Goal: Task Accomplishment & Management: Manage account settings

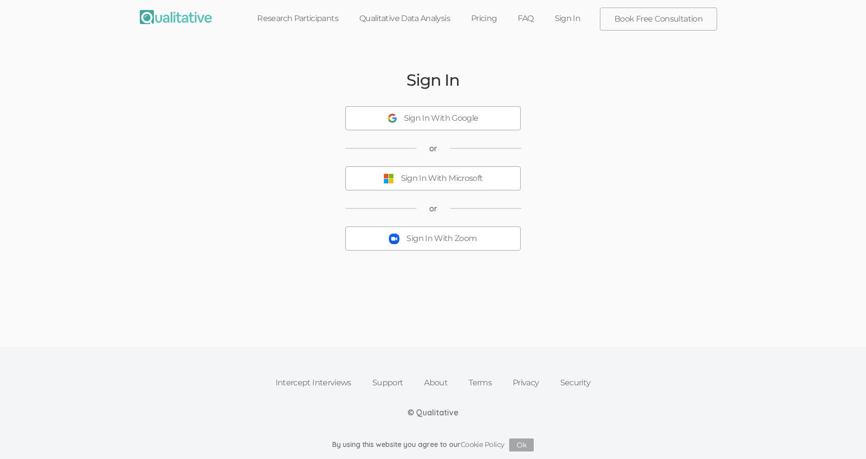
click at [422, 242] on div "Sign In With Zoom" at bounding box center [442, 239] width 70 height 12
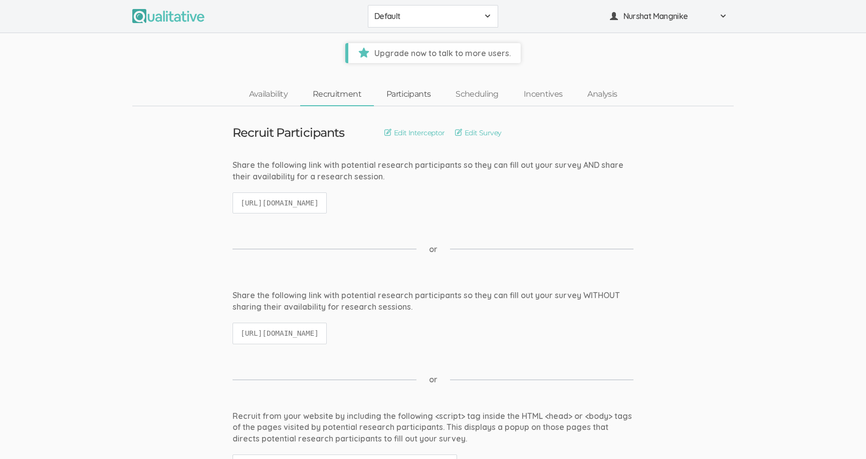
click at [410, 100] on link "Participants" at bounding box center [408, 95] width 69 height 22
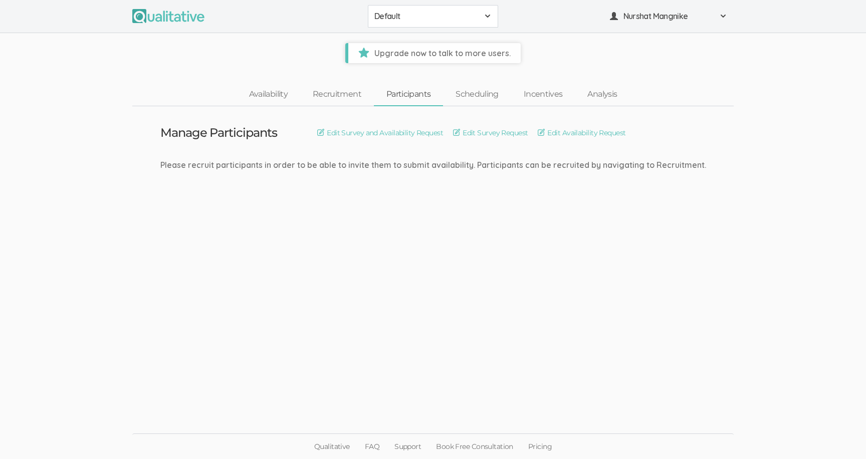
click at [421, 20] on span "Default" at bounding box center [427, 17] width 104 height 12
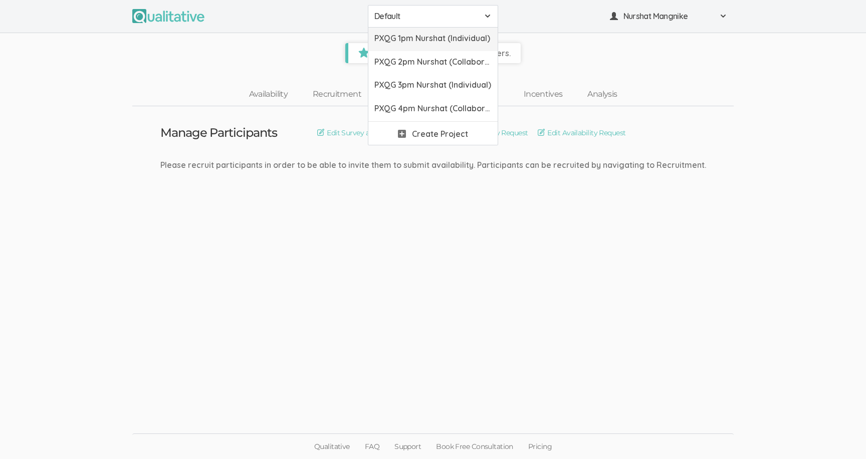
click at [426, 41] on span "PXQG 1pm Nurshat (Individual)" at bounding box center [433, 39] width 117 height 12
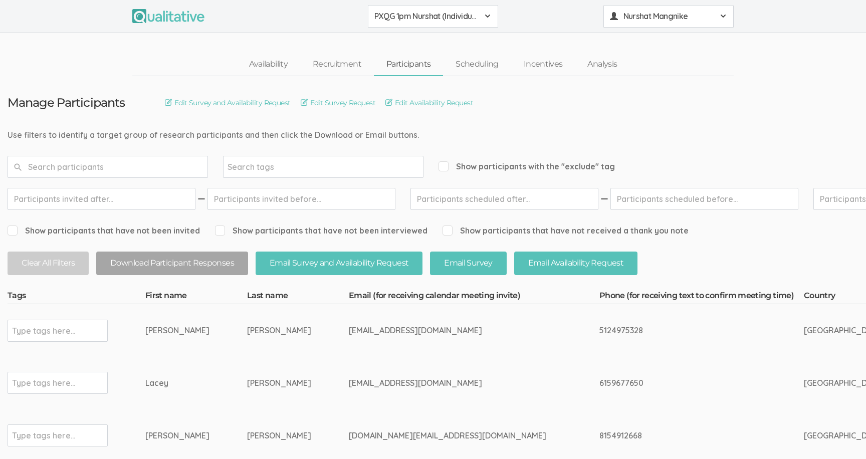
click at [647, 20] on span "Nurshat Mangnike" at bounding box center [669, 17] width 90 height 12
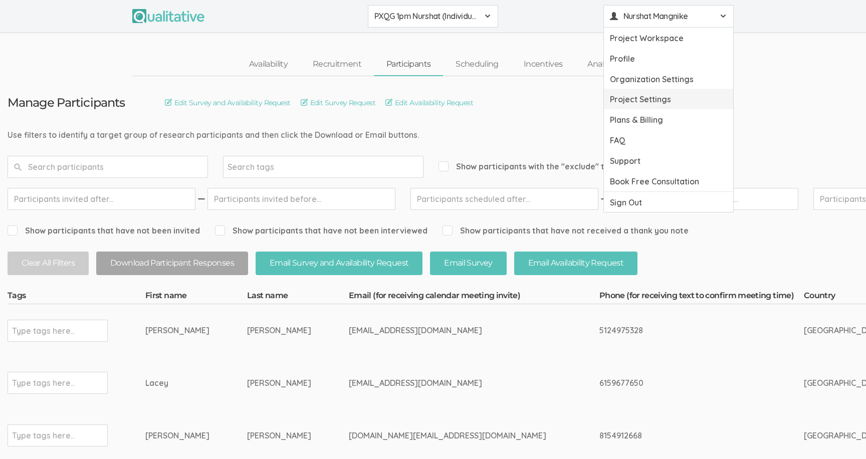
click at [644, 105] on link "Project Settings" at bounding box center [668, 99] width 129 height 21
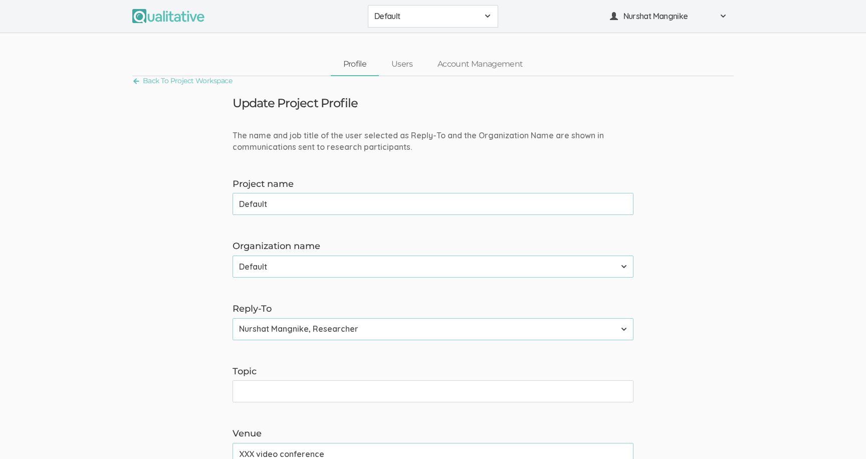
click at [419, 20] on span "Default" at bounding box center [427, 17] width 104 height 12
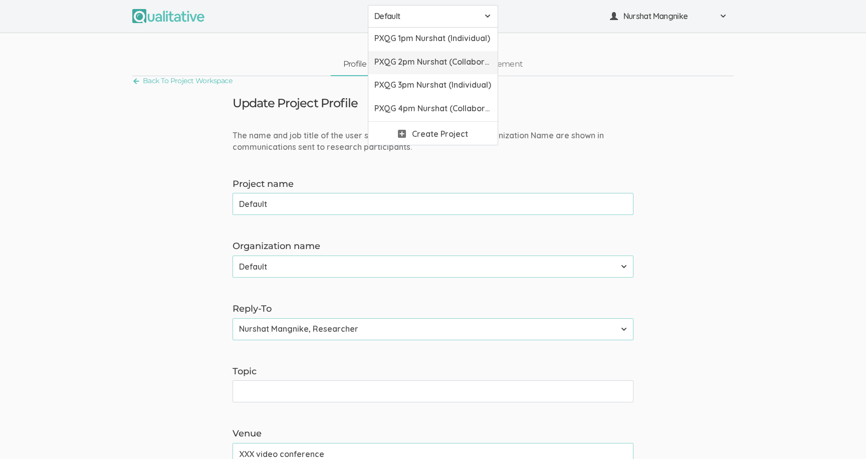
click at [419, 61] on span "PXQG 2pm Nurshat (Collaborative)" at bounding box center [433, 62] width 117 height 12
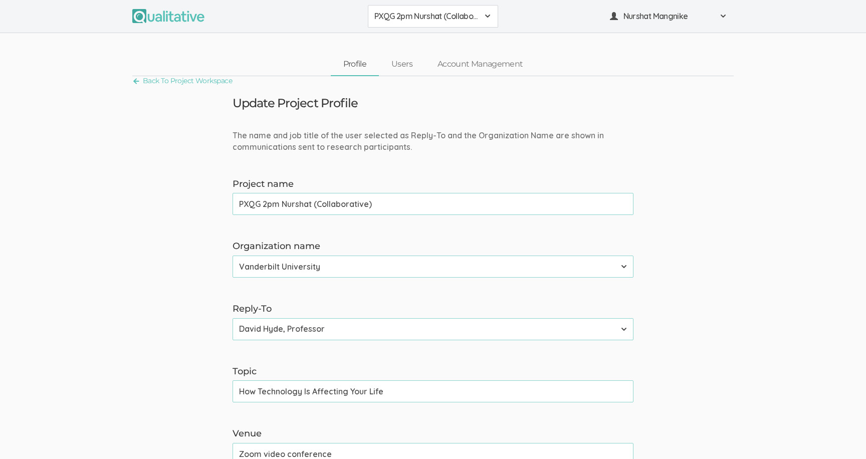
click at [423, 20] on span "PXQG 2pm Nurshat (Collaborative)" at bounding box center [427, 17] width 104 height 12
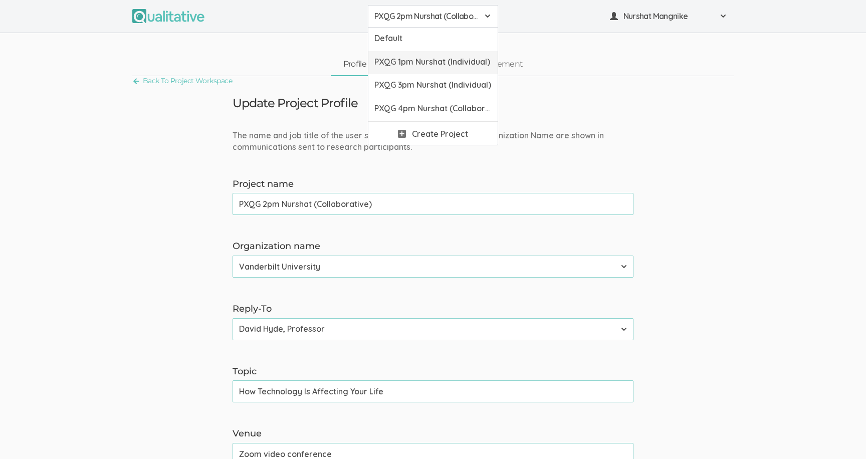
click at [424, 54] on link "PXQG 1pm Nurshat (Individual)" at bounding box center [433, 63] width 129 height 24
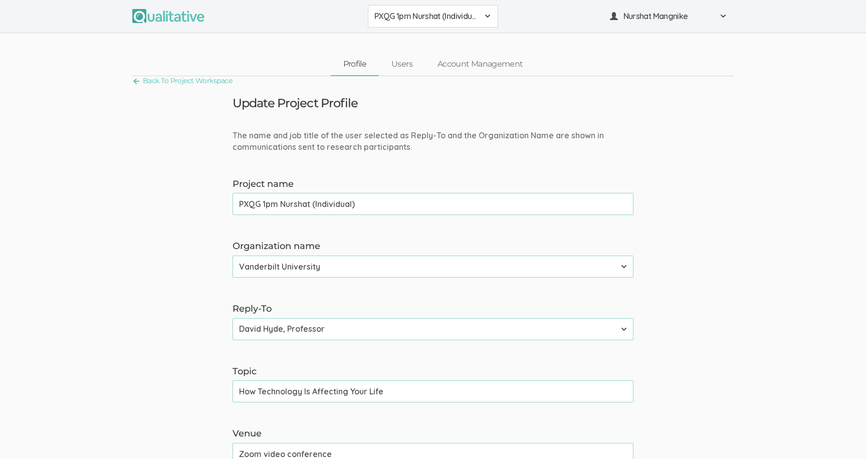
click at [423, 38] on ui-view "Profile Users Account Management" at bounding box center [433, 54] width 866 height 43
click at [416, 19] on span "PXQG 1pm Nurshat (Individual)" at bounding box center [427, 17] width 104 height 12
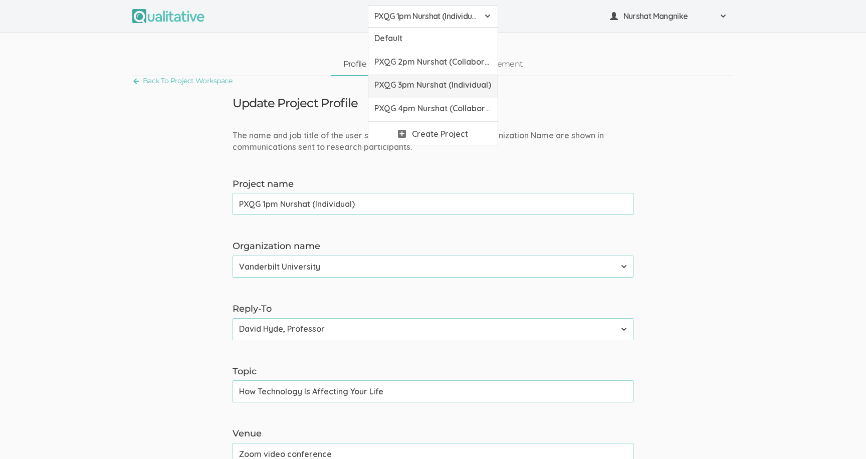
click at [417, 79] on span "PXQG 3pm Nurshat (Individual)" at bounding box center [433, 85] width 117 height 12
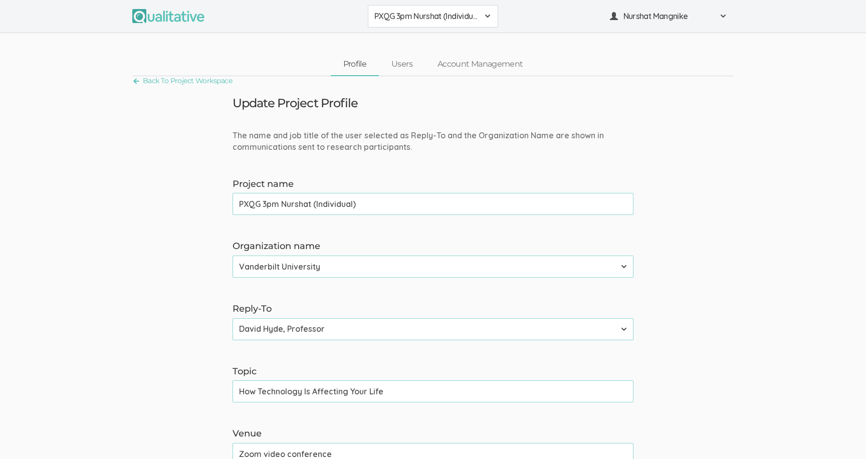
click at [424, 18] on span "PXQG 3pm Nurshat (Individual)" at bounding box center [427, 17] width 104 height 12
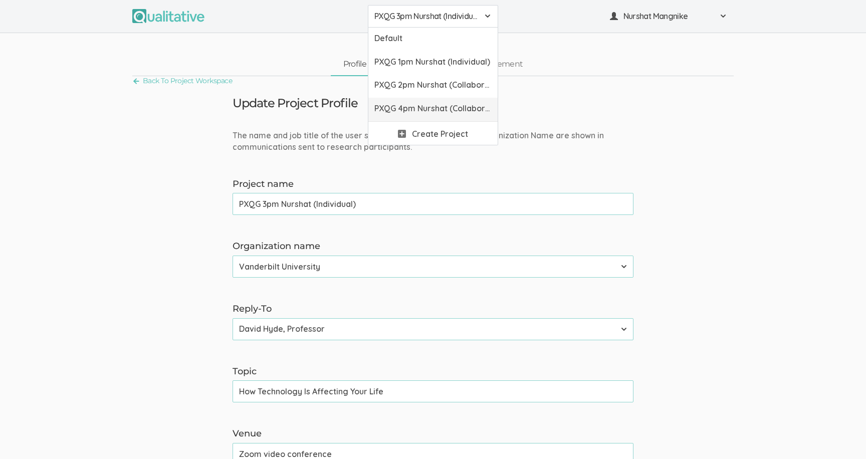
click at [428, 114] on link "PXQG 4pm Nurshat (Collaborative)" at bounding box center [433, 110] width 129 height 24
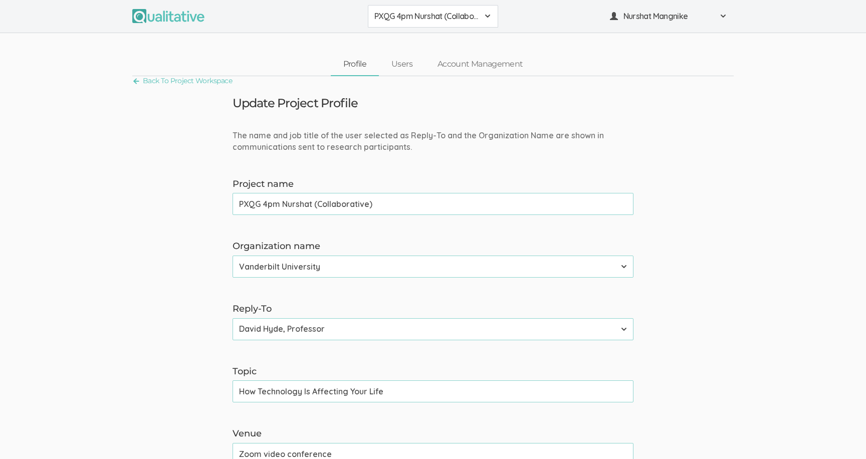
click at [414, 28] on div "PXQG 4pm Nurshat (Collaborative) Default PXQG 1pm Nurshat (Individual) PXQG 2pm…" at bounding box center [433, 16] width 866 height 33
click at [421, 21] on span "PXQG 4pm Nurshat (Collaborative)" at bounding box center [427, 17] width 104 height 12
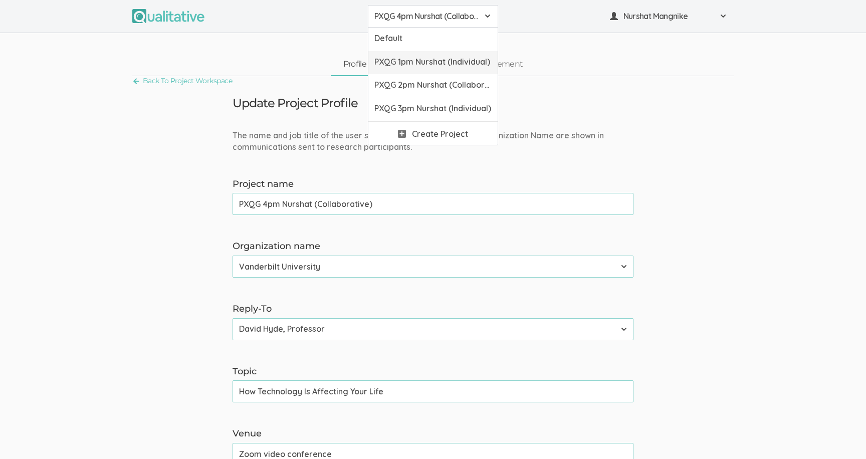
click at [425, 55] on link "PXQG 1pm Nurshat (Individual)" at bounding box center [433, 63] width 129 height 24
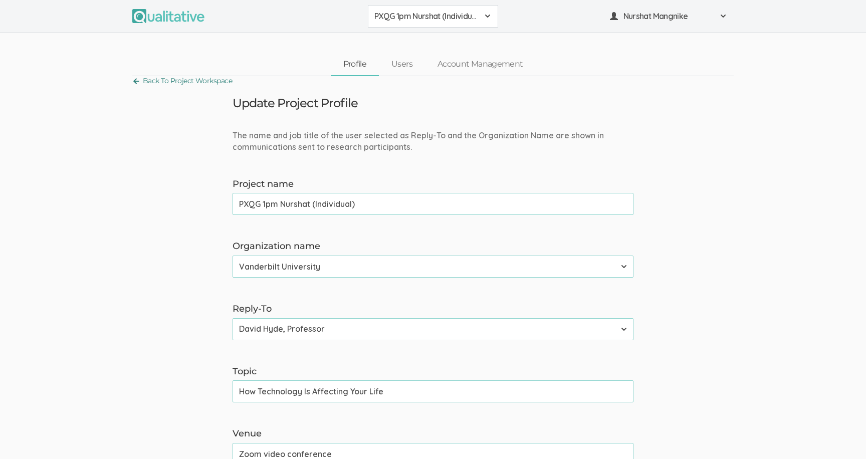
click at [183, 80] on link "Back To Project Workspace" at bounding box center [182, 81] width 100 height 14
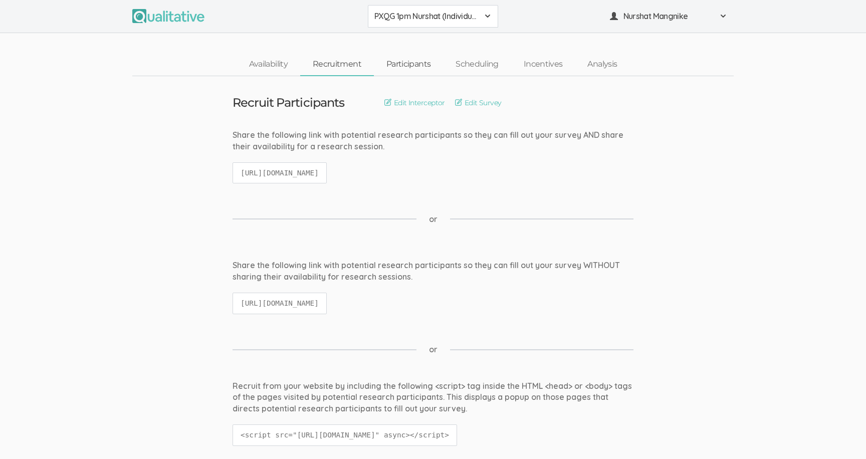
click at [406, 61] on link "Participants" at bounding box center [408, 65] width 69 height 22
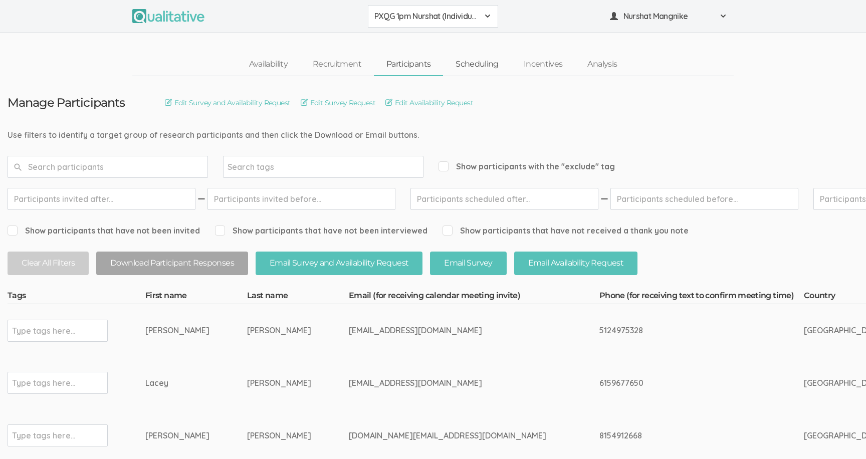
click at [454, 66] on link "Scheduling" at bounding box center [477, 65] width 68 height 22
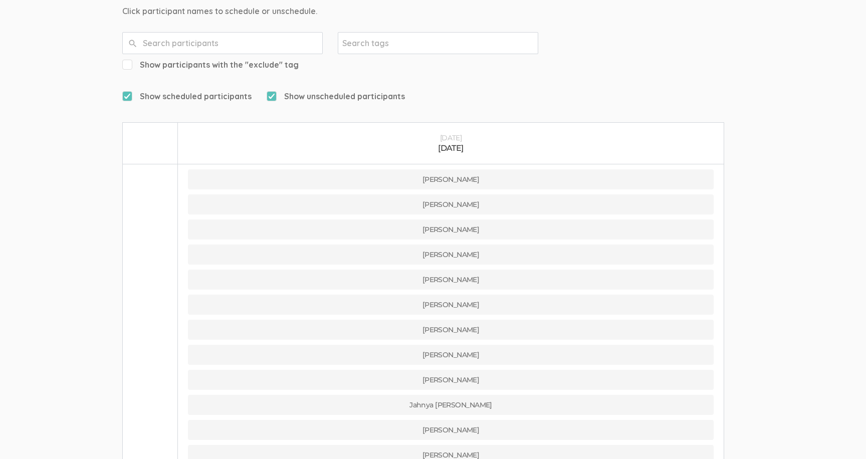
scroll to position [160, 0]
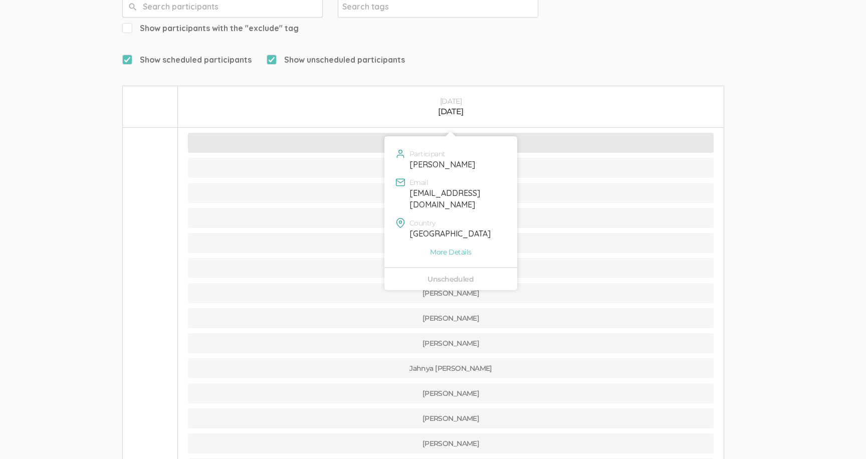
click at [387, 133] on button "[PERSON_NAME]" at bounding box center [451, 143] width 526 height 20
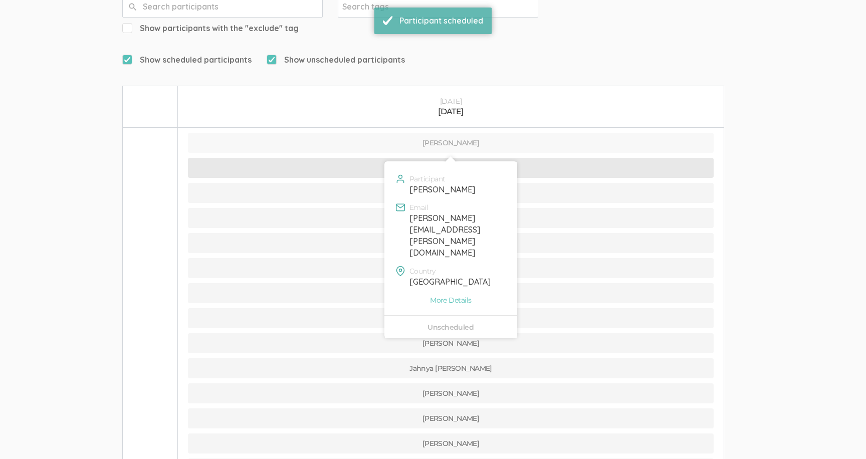
scroll to position [0, 0]
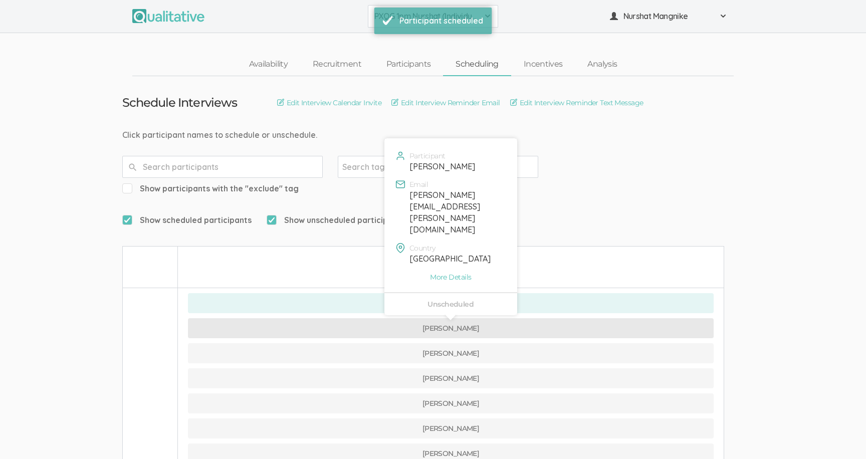
click at [385, 318] on button "[PERSON_NAME]" at bounding box center [451, 328] width 526 height 20
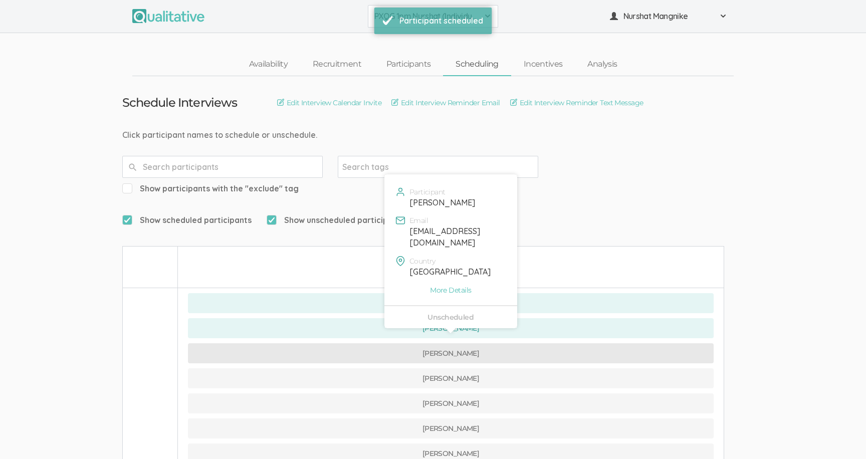
click at [383, 343] on button "[PERSON_NAME]" at bounding box center [451, 353] width 526 height 20
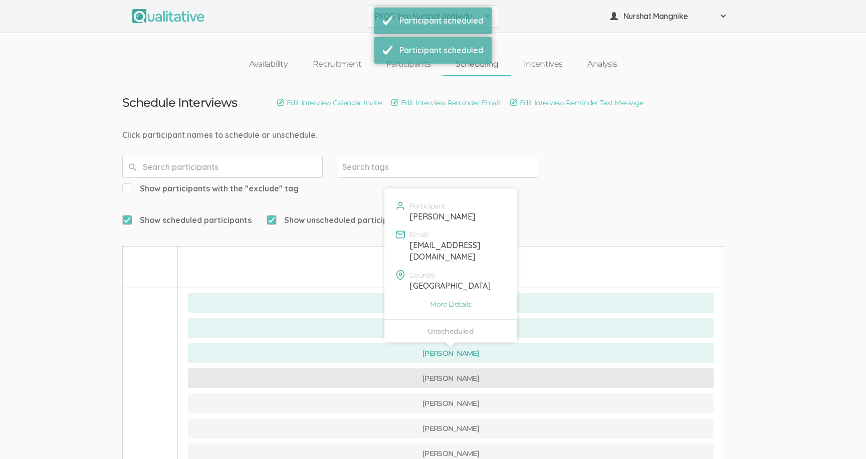
click at [378, 369] on button "[PERSON_NAME]" at bounding box center [451, 379] width 526 height 20
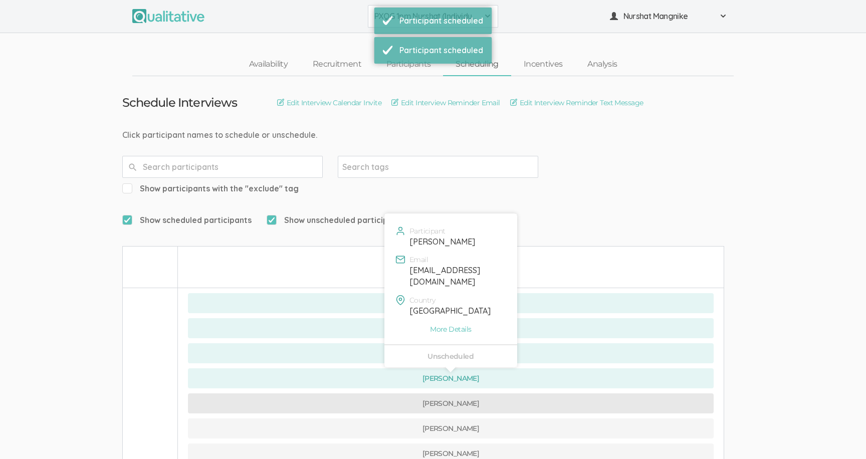
click at [373, 394] on button "[PERSON_NAME]" at bounding box center [451, 404] width 526 height 20
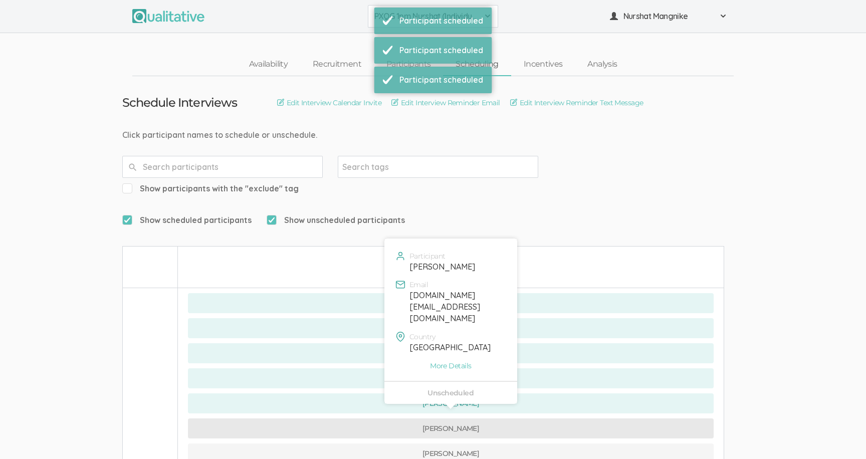
click at [372, 419] on button "[PERSON_NAME]" at bounding box center [451, 429] width 526 height 20
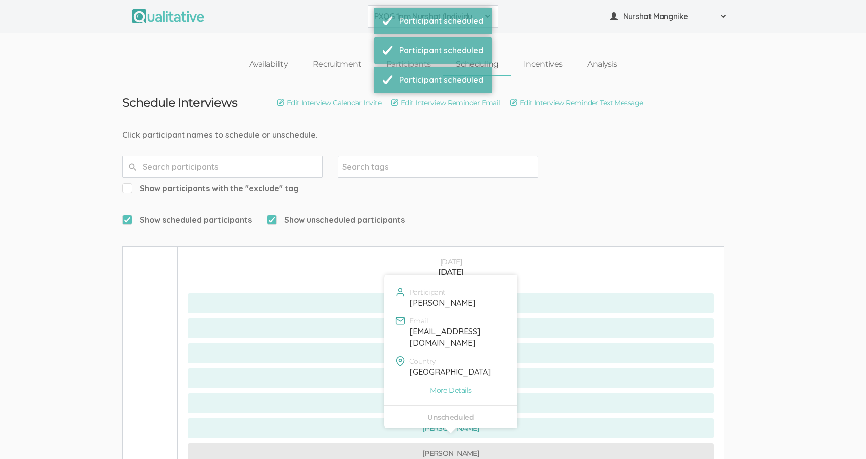
click at [372, 444] on button "[PERSON_NAME]" at bounding box center [451, 454] width 526 height 20
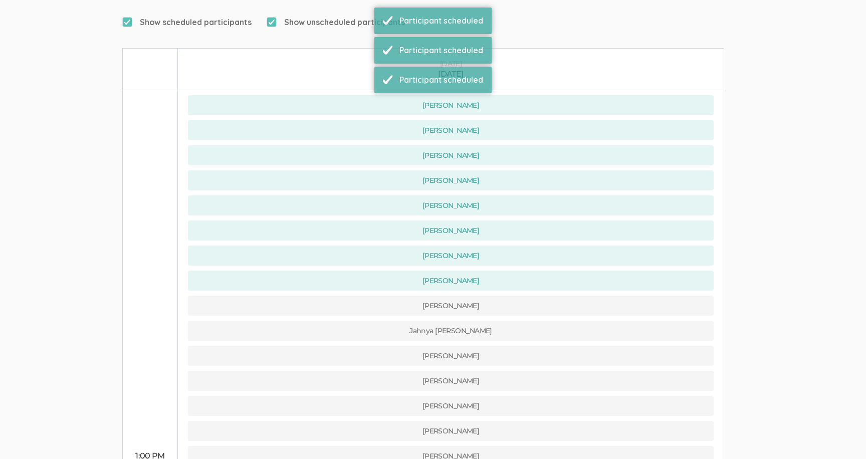
scroll to position [301, 0]
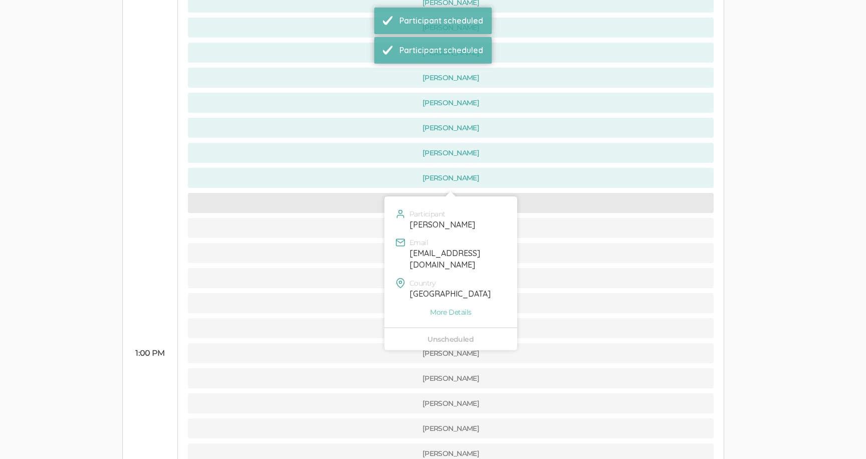
click at [355, 193] on button "[PERSON_NAME]" at bounding box center [451, 203] width 526 height 20
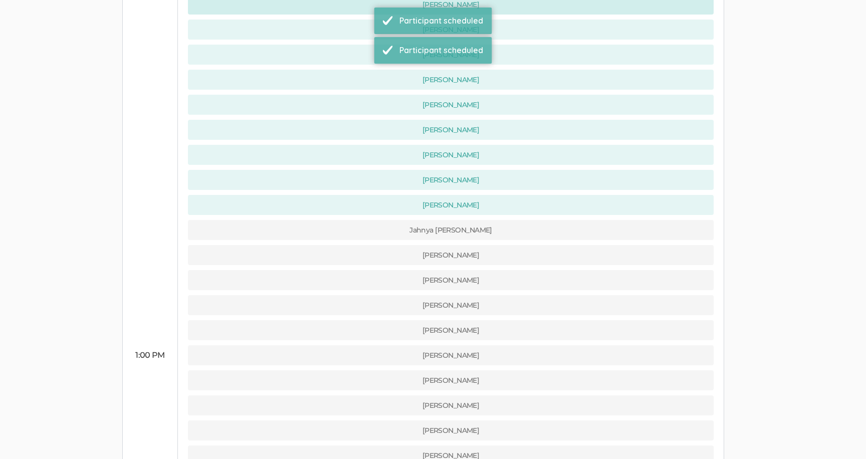
scroll to position [416, 0]
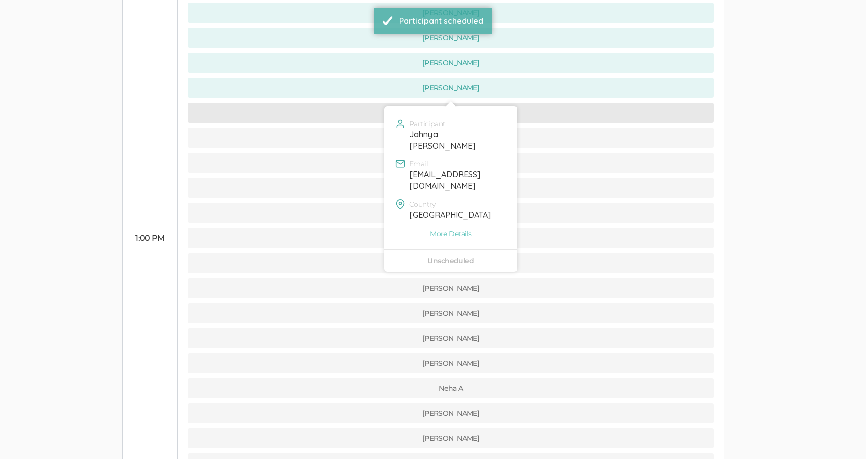
click at [347, 103] on button "Jahnya [PERSON_NAME]" at bounding box center [451, 113] width 526 height 20
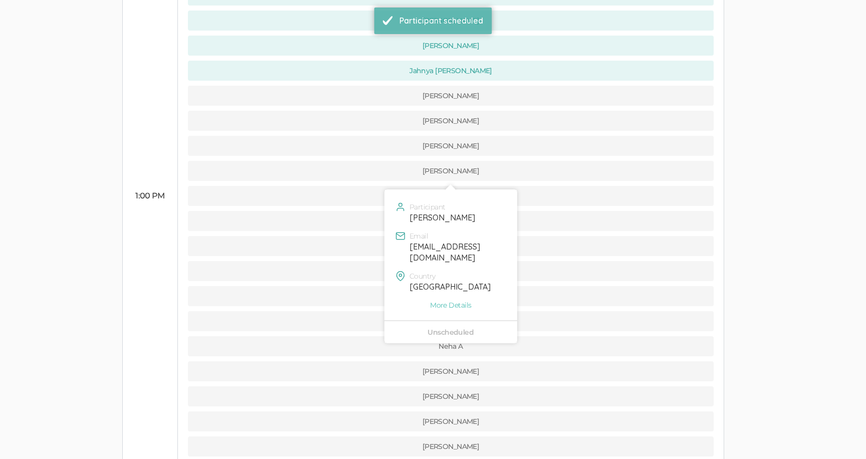
scroll to position [445, 0]
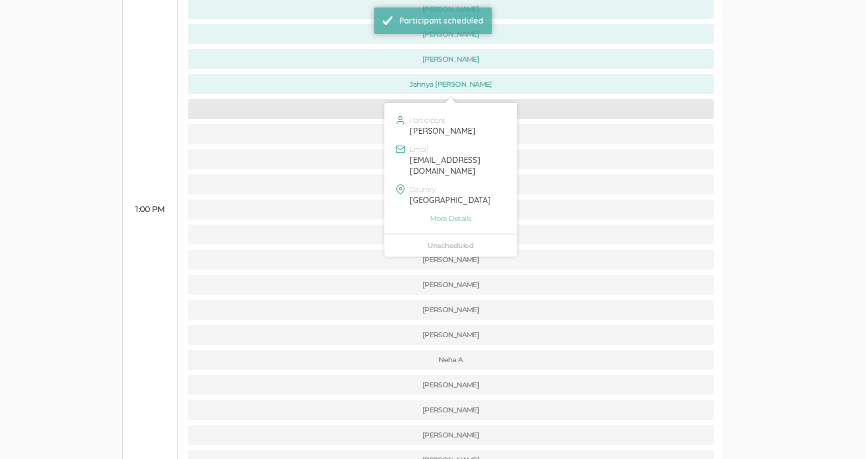
click at [362, 99] on button "[PERSON_NAME]" at bounding box center [451, 109] width 526 height 20
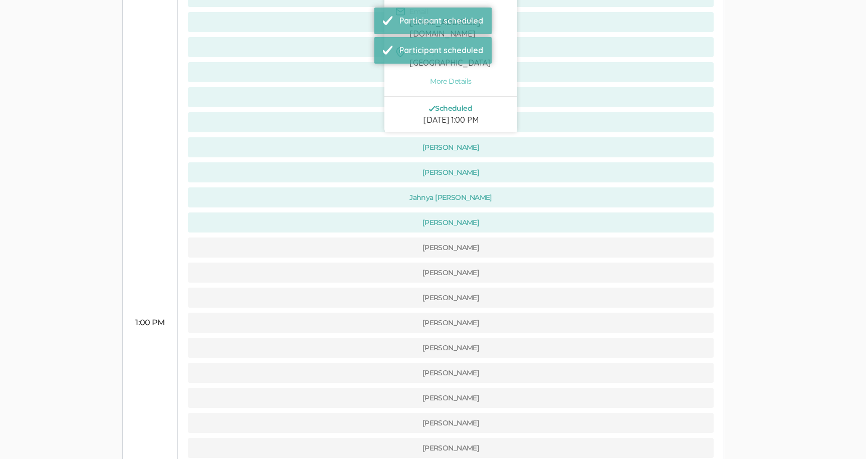
scroll to position [401, 0]
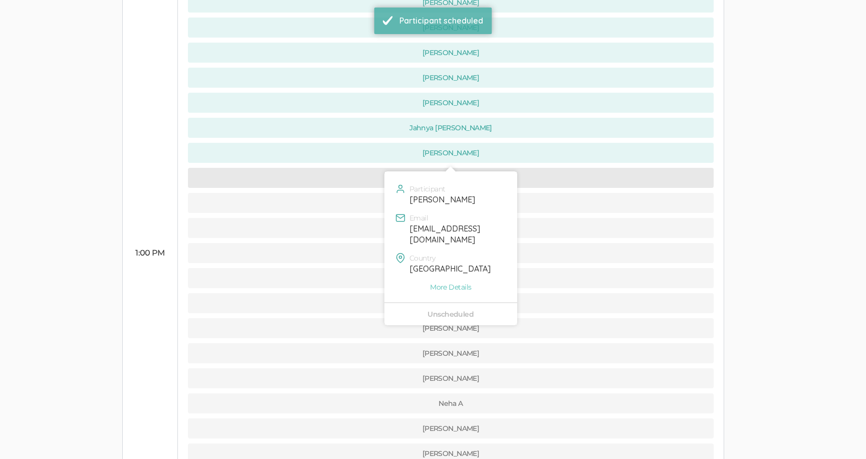
click at [370, 168] on button "[PERSON_NAME]" at bounding box center [451, 178] width 526 height 20
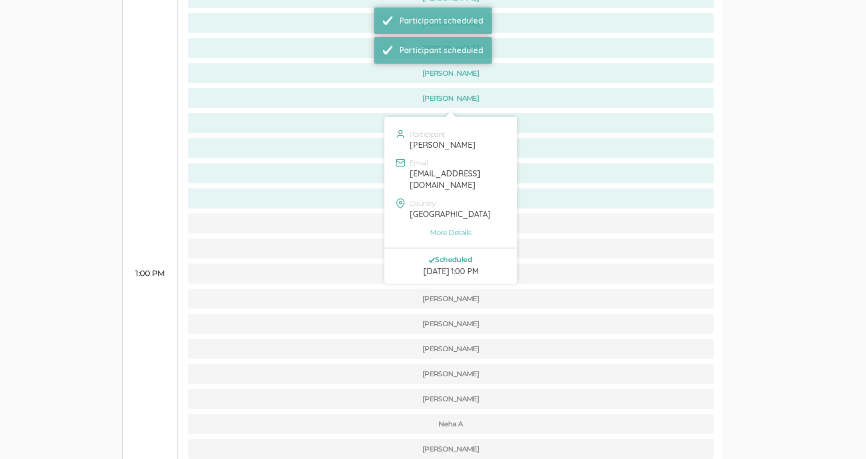
scroll to position [407, 0]
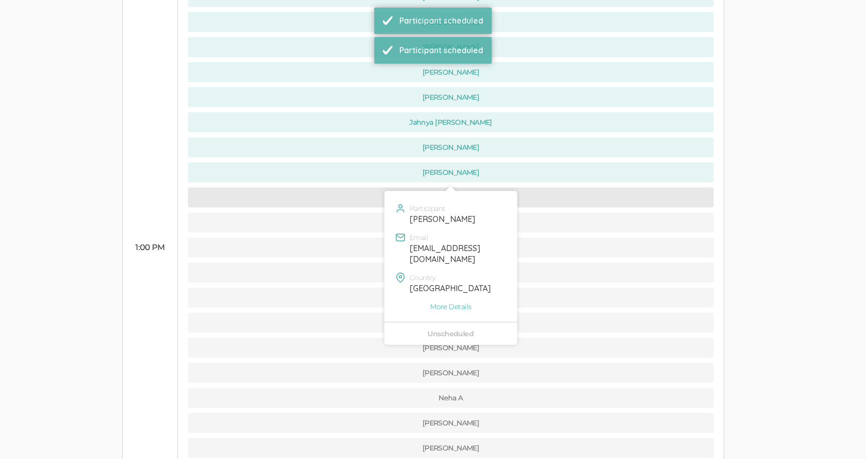
click at [367, 188] on button "[PERSON_NAME]" at bounding box center [451, 198] width 526 height 20
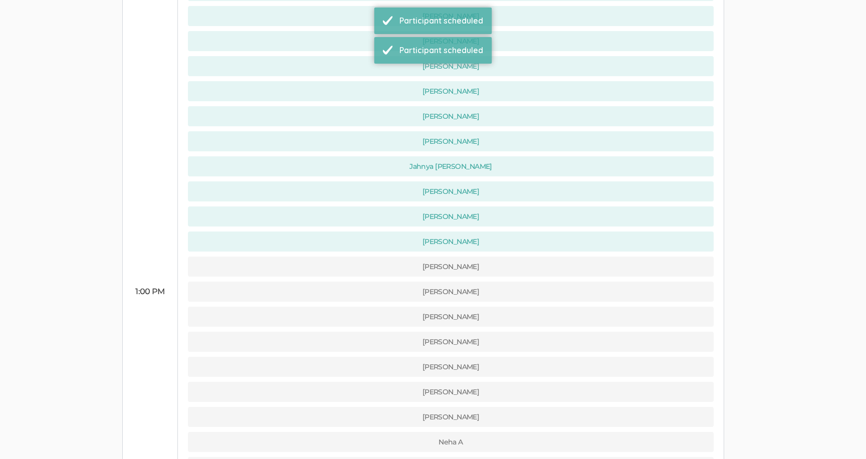
scroll to position [414, 0]
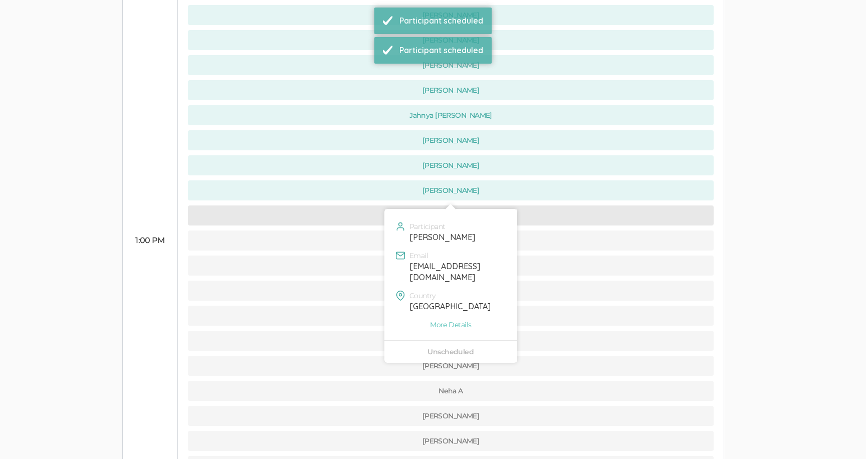
click at [367, 206] on button "[PERSON_NAME]" at bounding box center [451, 216] width 526 height 20
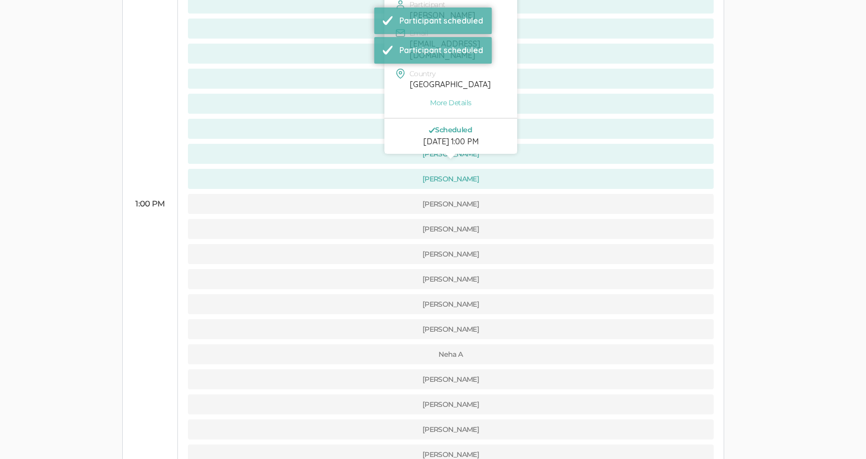
scroll to position [469, 0]
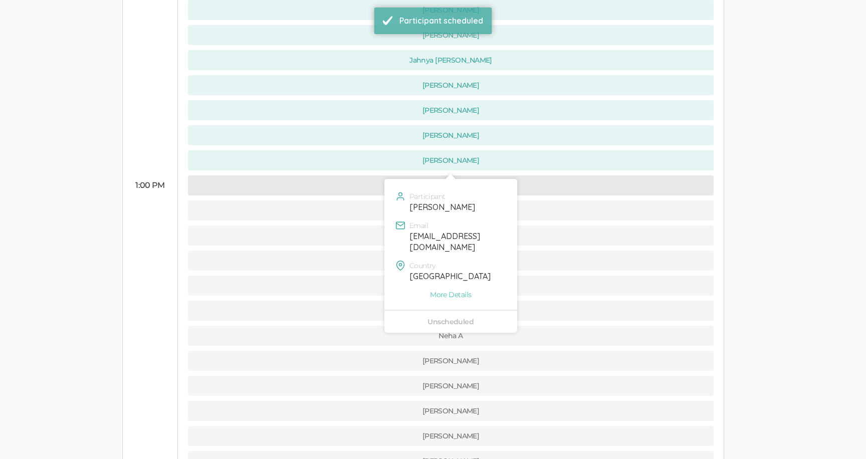
click at [372, 175] on button "[PERSON_NAME]" at bounding box center [451, 185] width 526 height 20
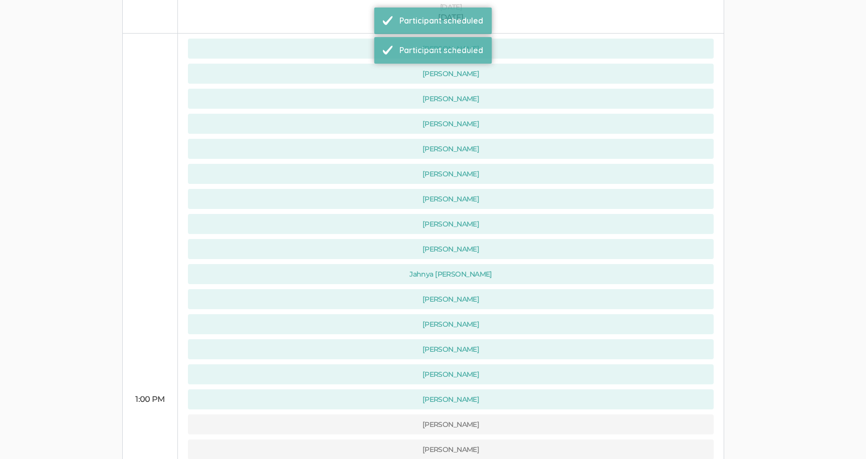
scroll to position [362, 0]
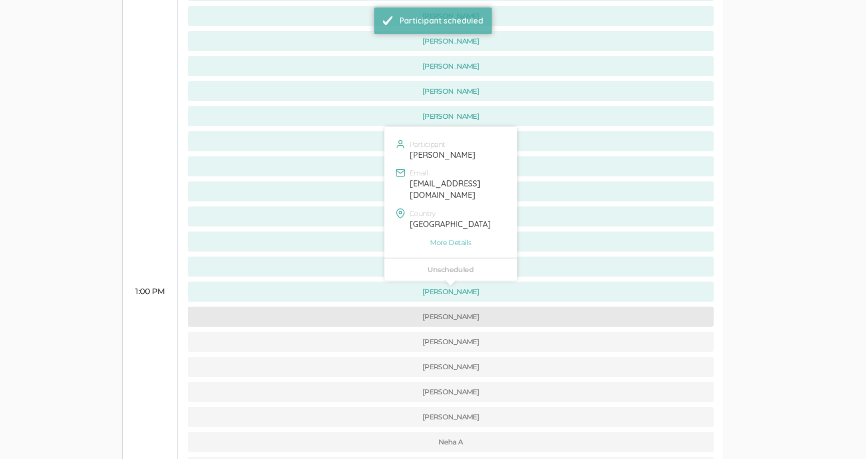
click at [361, 307] on button "[PERSON_NAME]" at bounding box center [451, 317] width 526 height 20
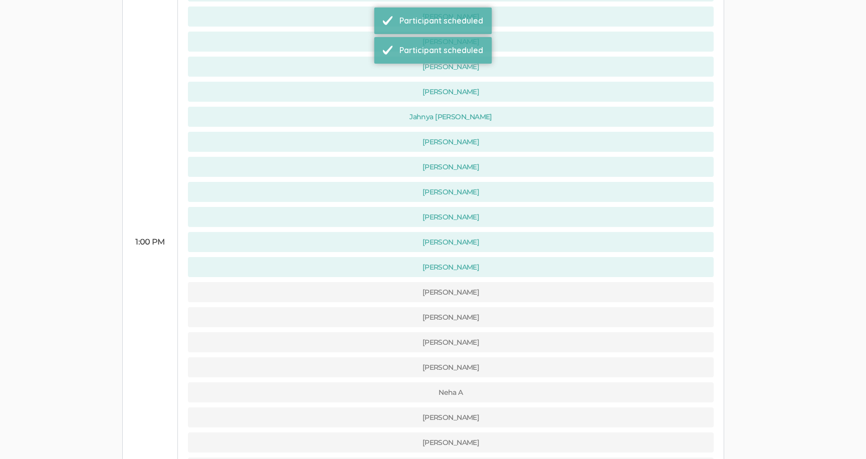
scroll to position [444, 0]
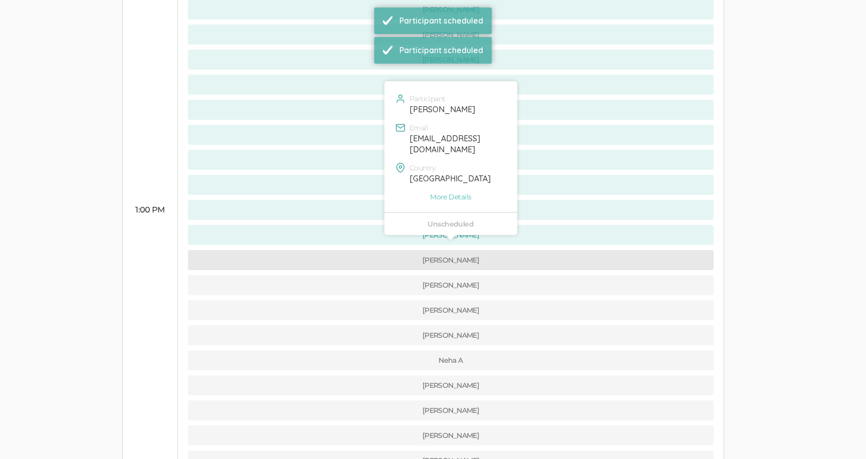
click at [350, 250] on button "[PERSON_NAME]" at bounding box center [451, 260] width 526 height 20
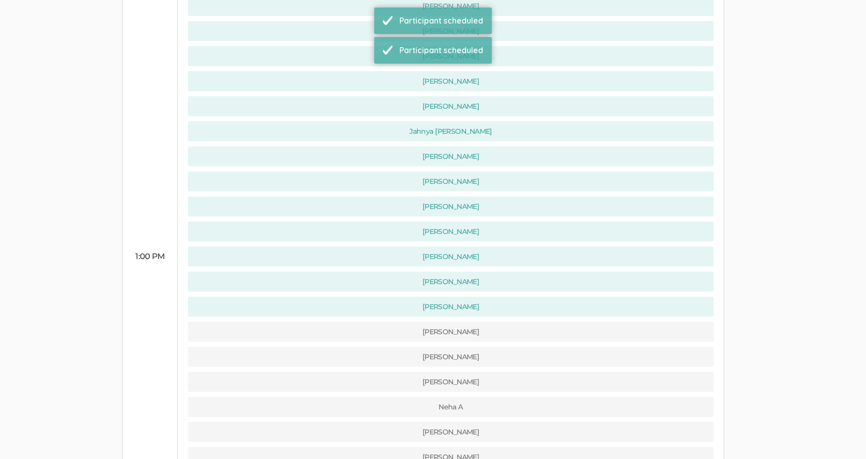
scroll to position [474, 0]
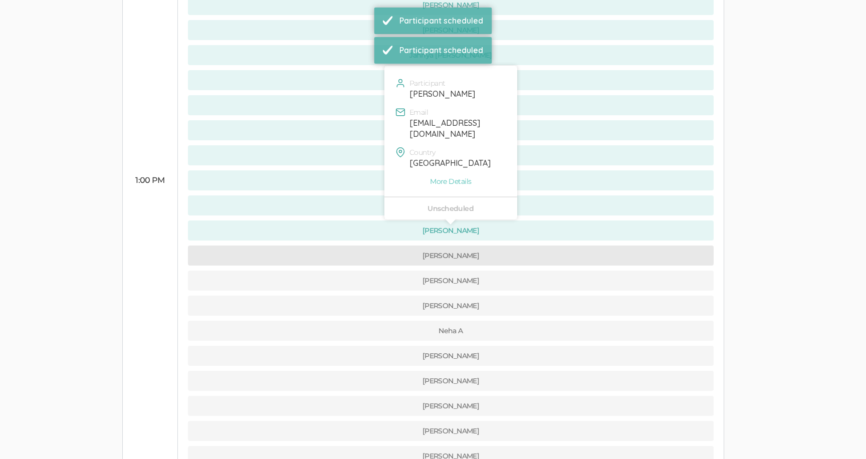
click at [346, 246] on button "[PERSON_NAME]" at bounding box center [451, 256] width 526 height 20
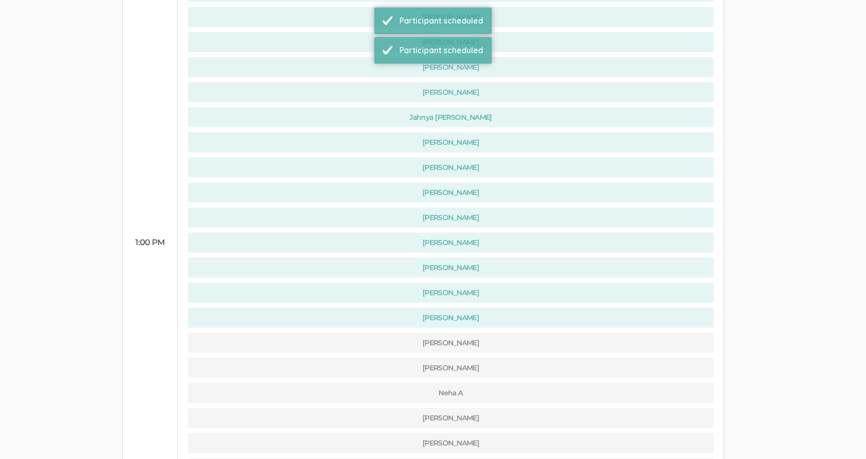
scroll to position [552, 0]
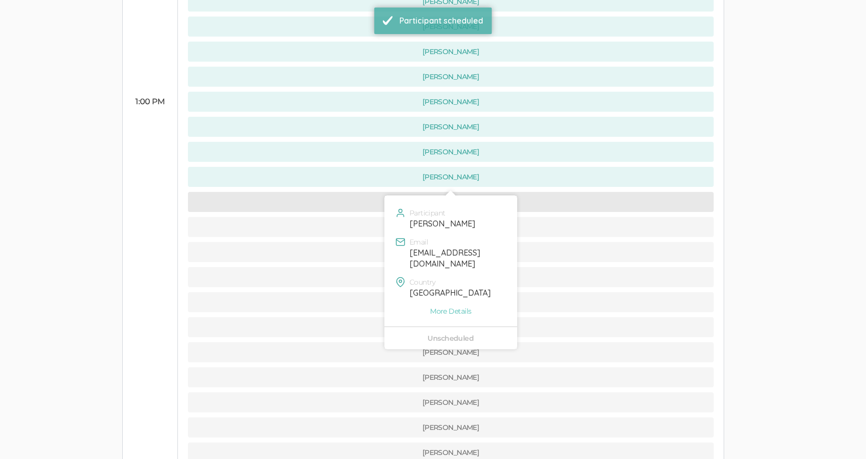
click at [351, 192] on button "[PERSON_NAME]" at bounding box center [451, 202] width 526 height 20
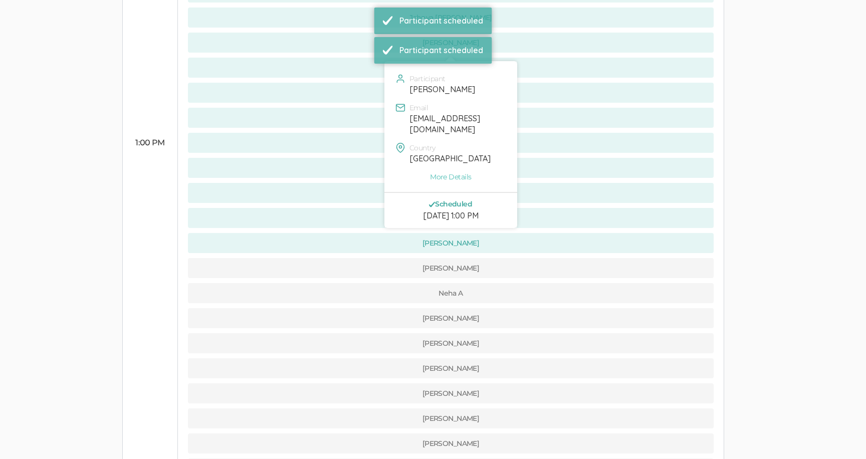
scroll to position [517, 0]
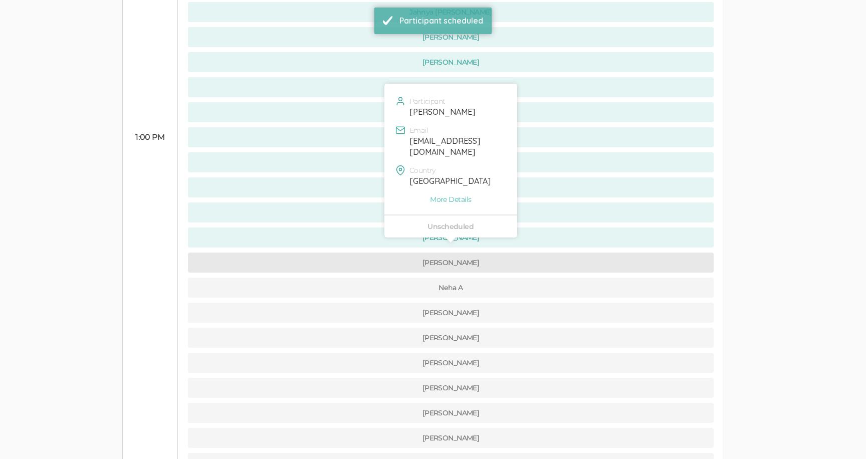
click at [364, 253] on button "[PERSON_NAME]" at bounding box center [451, 263] width 526 height 20
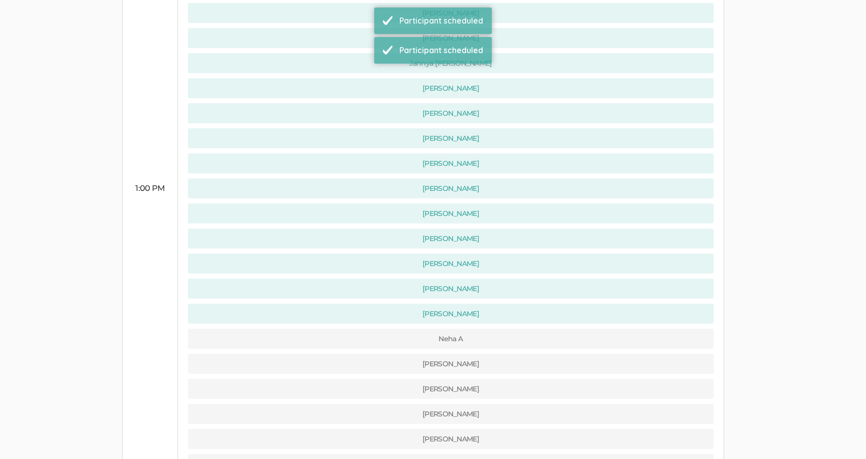
scroll to position [593, 0]
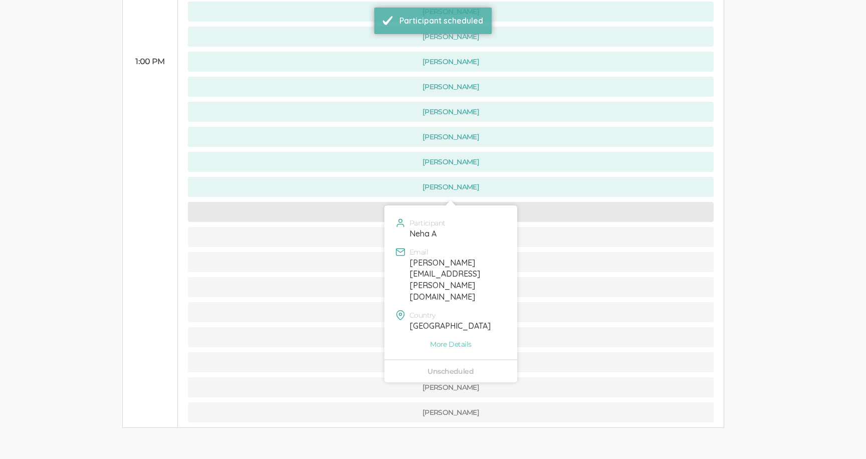
click at [373, 202] on button "Neha A" at bounding box center [451, 212] width 526 height 20
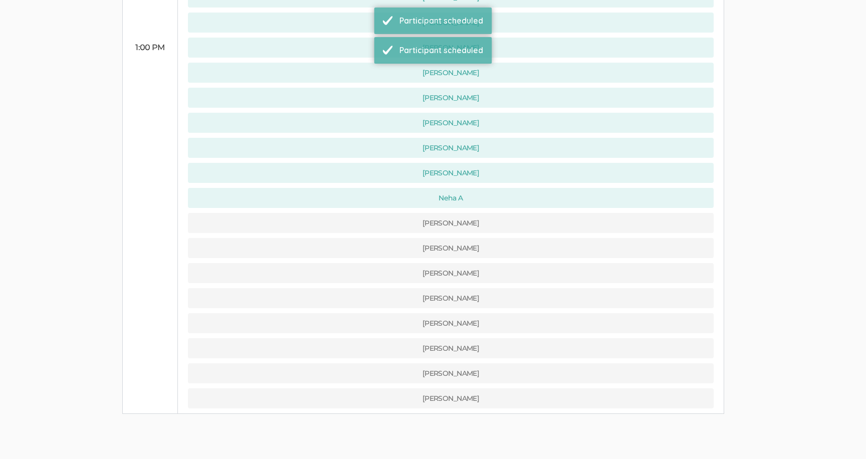
scroll to position [615, 0]
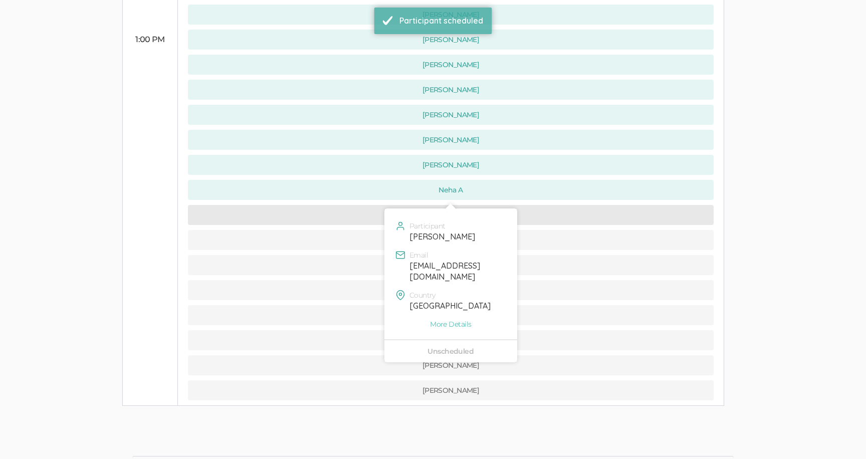
click at [370, 205] on button "[PERSON_NAME]" at bounding box center [451, 215] width 526 height 20
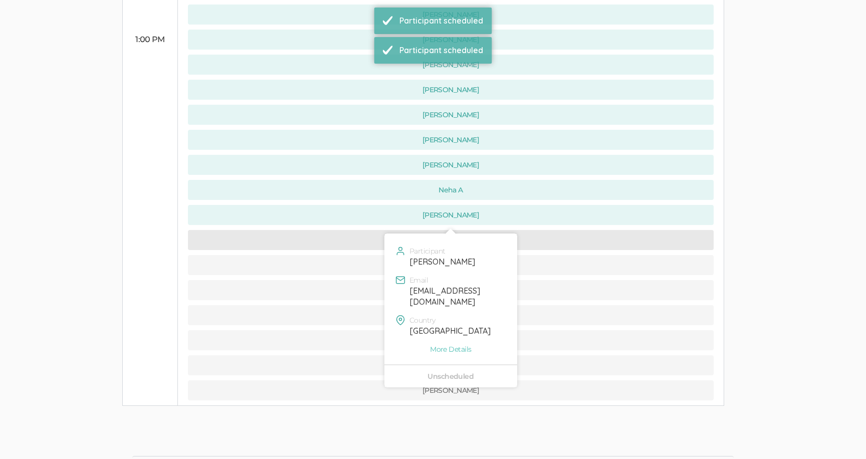
click at [370, 230] on button "[PERSON_NAME]" at bounding box center [451, 240] width 526 height 20
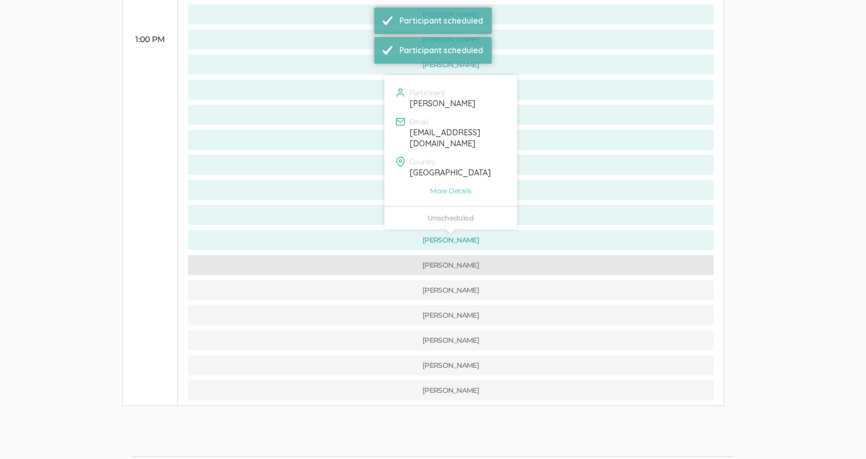
click at [371, 255] on button "[PERSON_NAME]" at bounding box center [451, 265] width 526 height 20
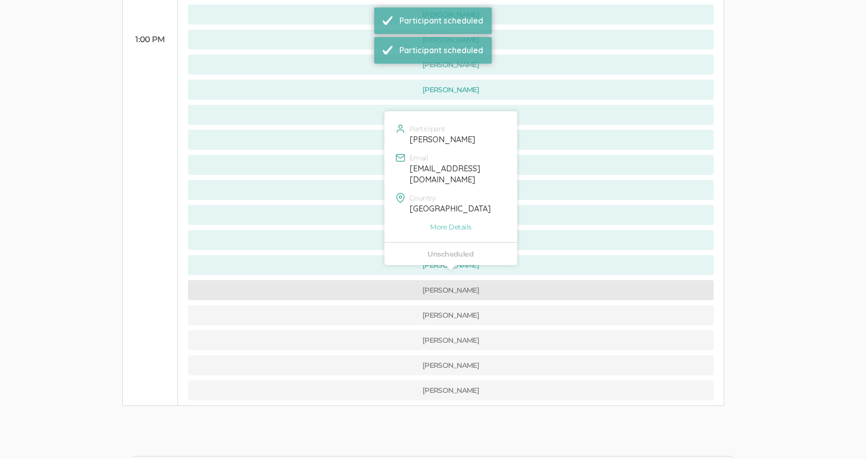
click at [371, 280] on button "[PERSON_NAME]" at bounding box center [451, 290] width 526 height 20
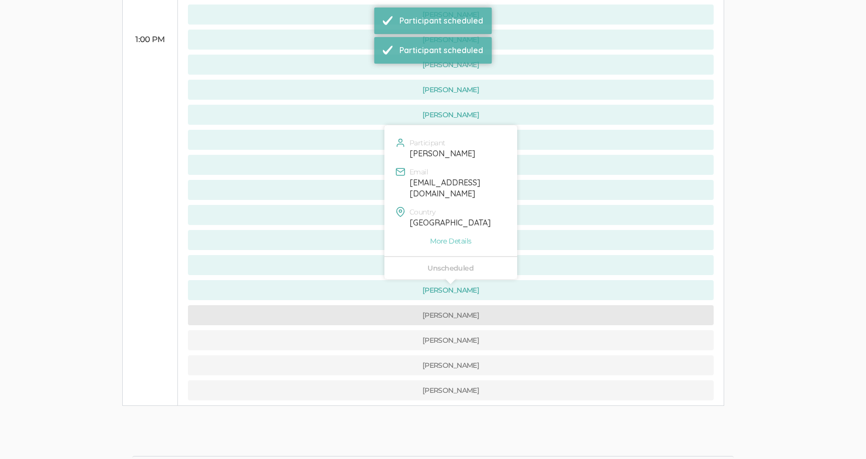
click at [372, 305] on button "[PERSON_NAME]" at bounding box center [451, 315] width 526 height 20
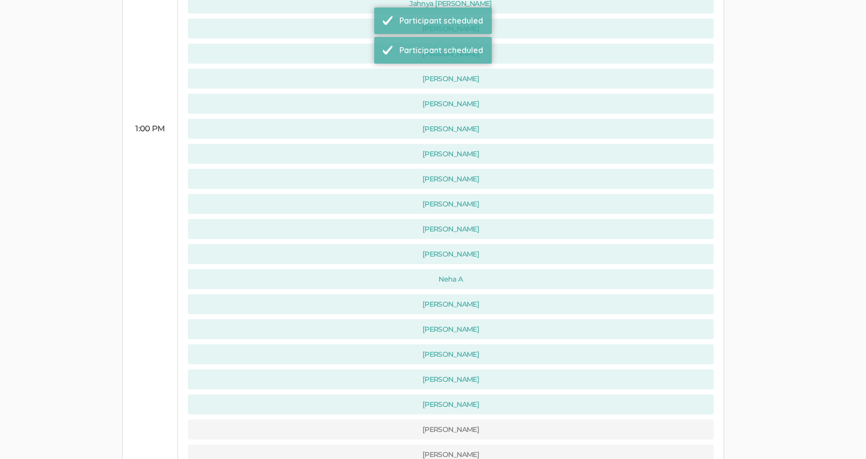
scroll to position [0, 0]
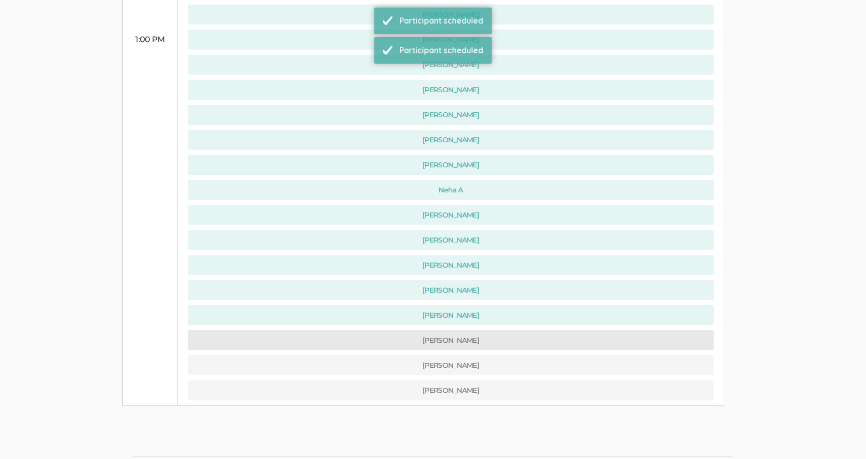
click at [375, 330] on button "[PERSON_NAME]" at bounding box center [451, 340] width 526 height 20
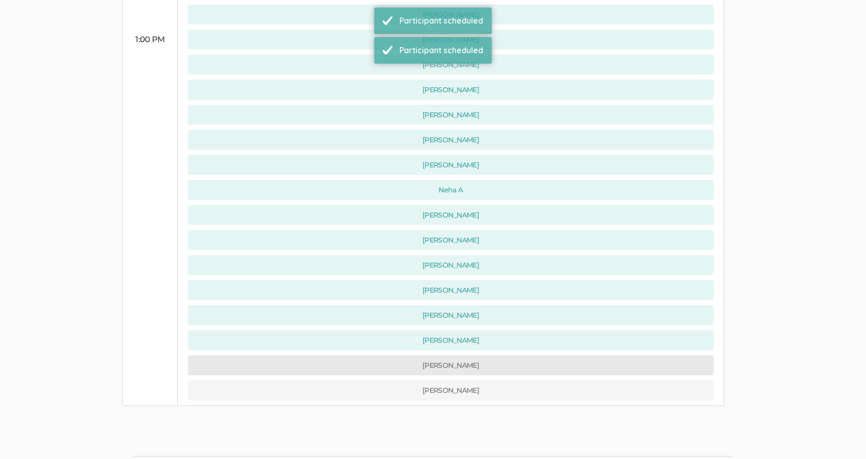
click at [376, 355] on button "[PERSON_NAME]" at bounding box center [451, 365] width 526 height 20
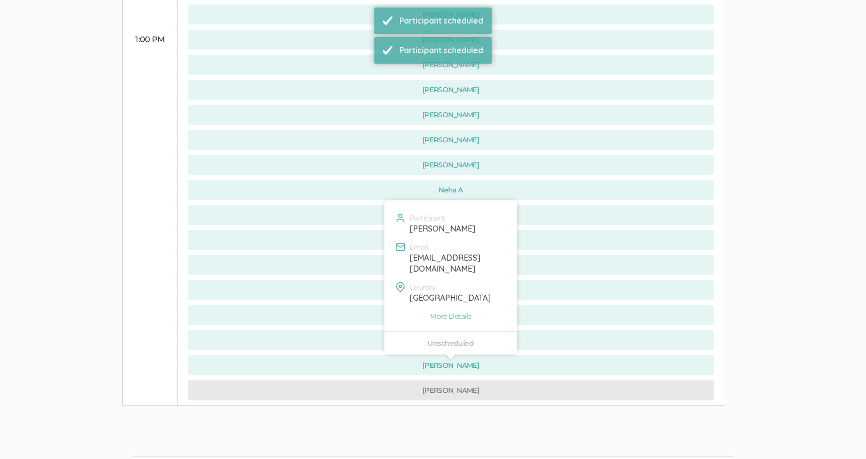
click at [376, 381] on button "[PERSON_NAME]" at bounding box center [451, 391] width 526 height 20
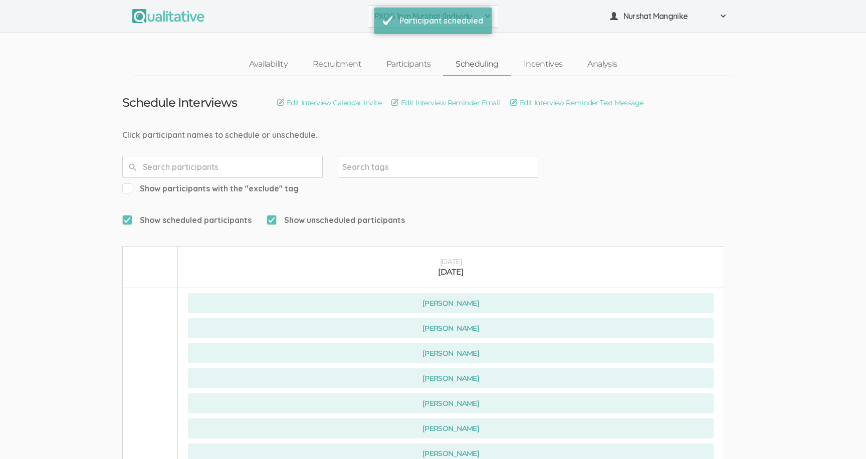
click at [372, 24] on button "PXQG 1pm Nurshat (Individual)" at bounding box center [433, 16] width 130 height 23
click at [383, 58] on span "PXQG 2pm Nurshat (Collaborative)" at bounding box center [433, 62] width 117 height 12
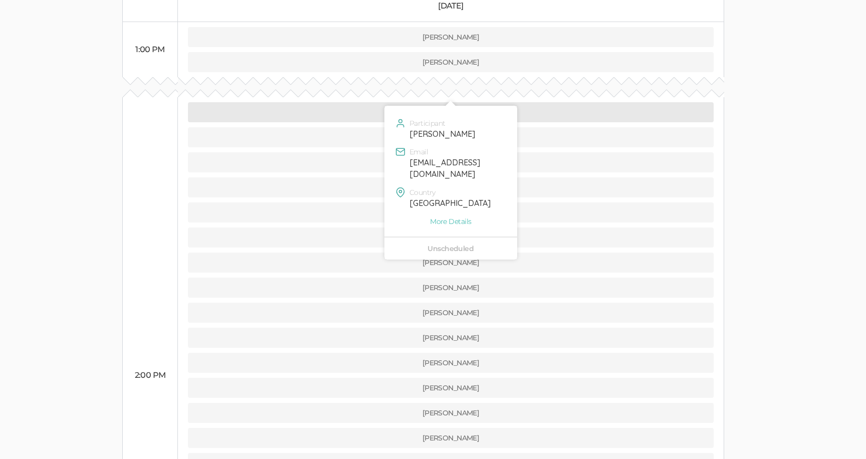
click at [357, 102] on button "[PERSON_NAME]" at bounding box center [451, 112] width 526 height 20
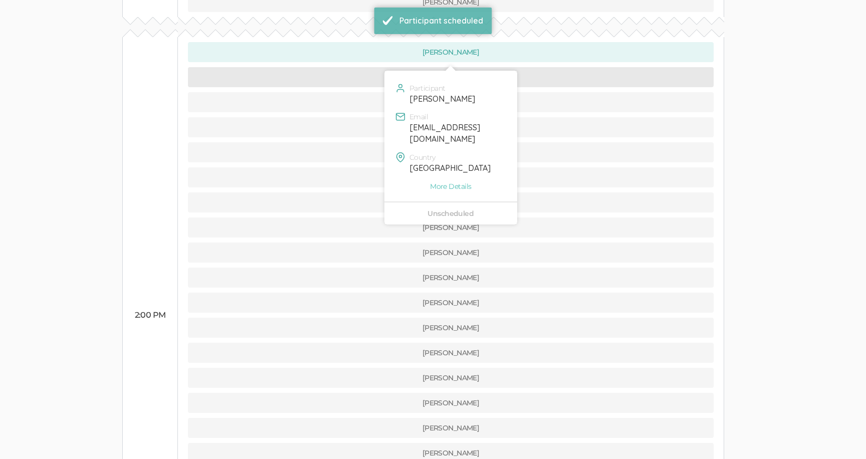
click at [360, 67] on button "[PERSON_NAME]" at bounding box center [451, 77] width 526 height 20
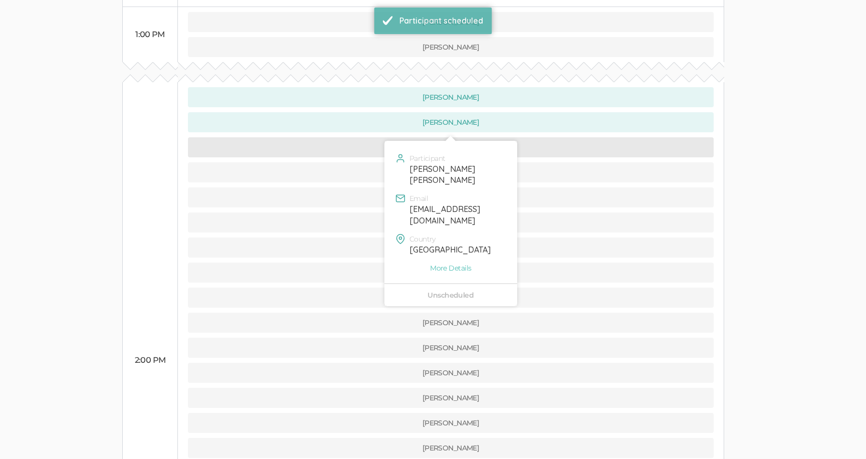
click at [367, 137] on button "[PERSON_NAME] [PERSON_NAME]" at bounding box center [451, 147] width 526 height 20
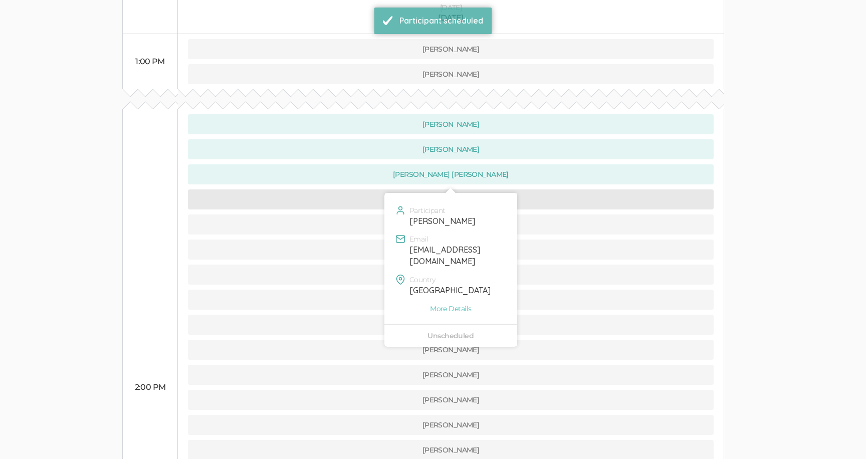
click at [372, 190] on button "[PERSON_NAME]" at bounding box center [451, 200] width 526 height 20
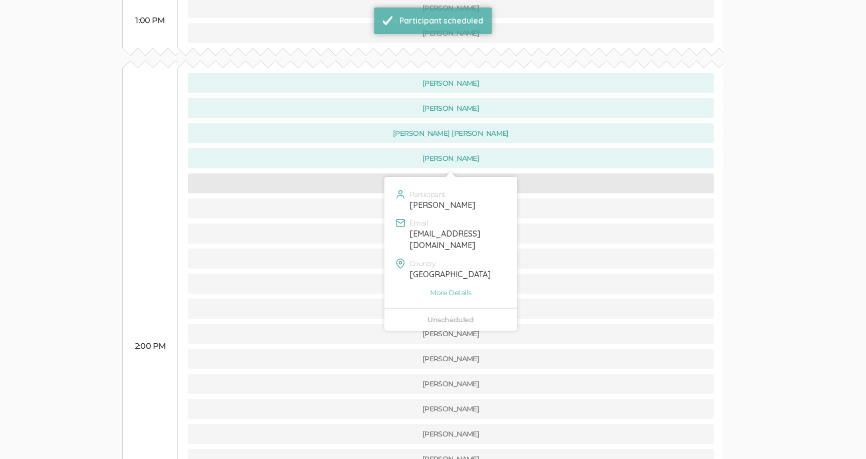
click at [368, 173] on button "[PERSON_NAME]" at bounding box center [451, 183] width 526 height 20
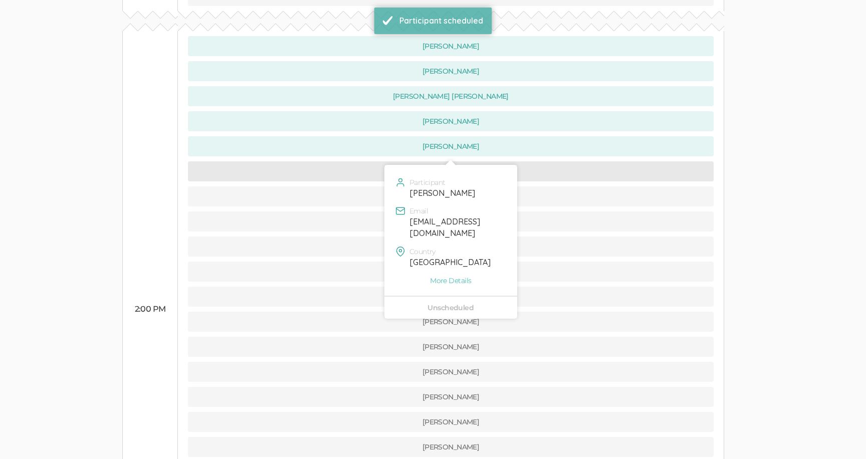
click at [366, 161] on button "[PERSON_NAME]" at bounding box center [451, 171] width 526 height 20
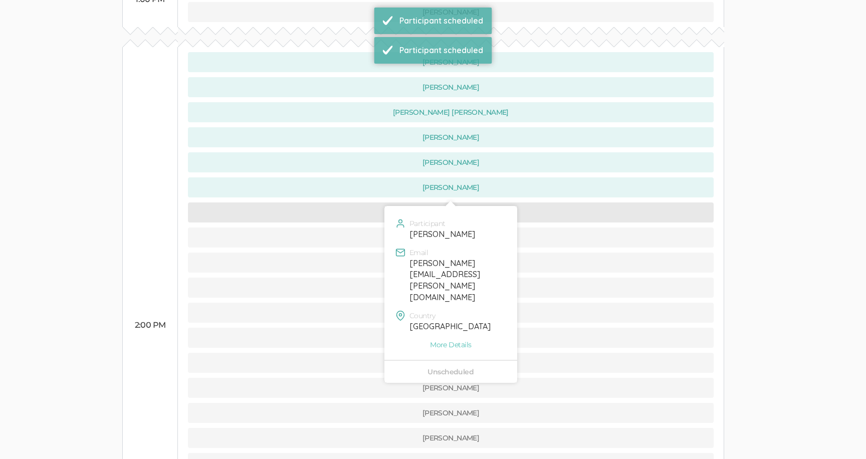
click at [370, 203] on button "[PERSON_NAME]" at bounding box center [451, 213] width 526 height 20
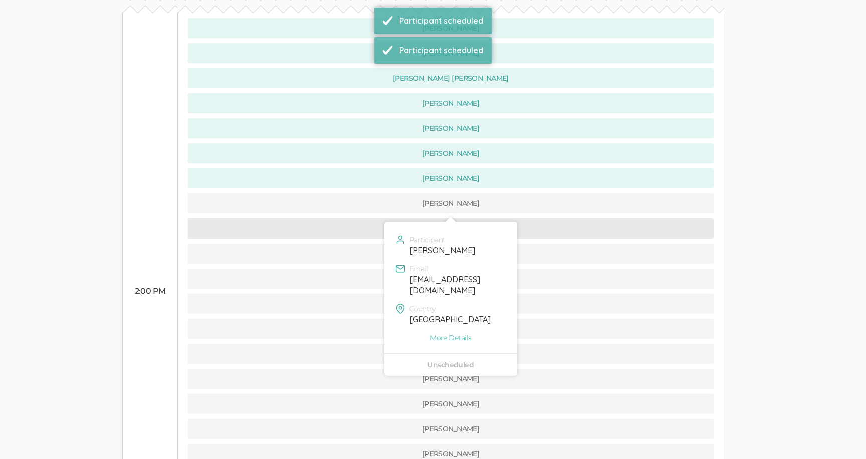
click at [372, 219] on button "[PERSON_NAME]" at bounding box center [451, 229] width 526 height 20
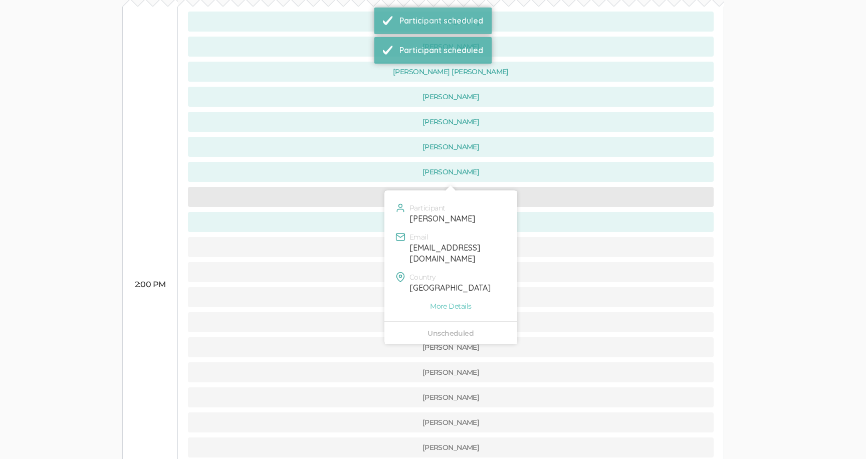
click at [372, 187] on button "[PERSON_NAME]" at bounding box center [451, 197] width 526 height 20
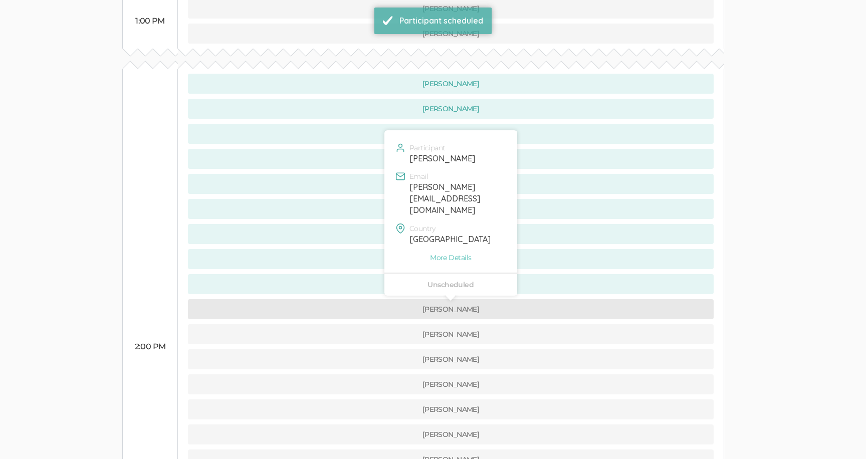
click at [375, 299] on button "[PERSON_NAME]" at bounding box center [451, 309] width 526 height 20
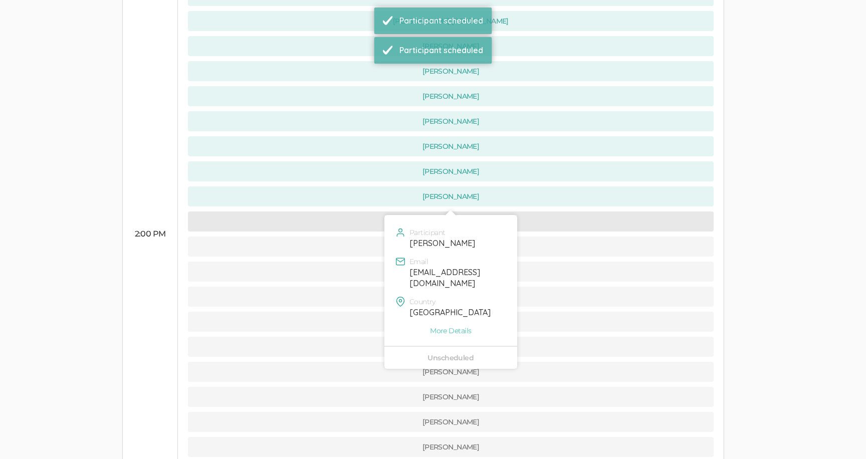
click at [367, 212] on button "[PERSON_NAME]" at bounding box center [451, 222] width 526 height 20
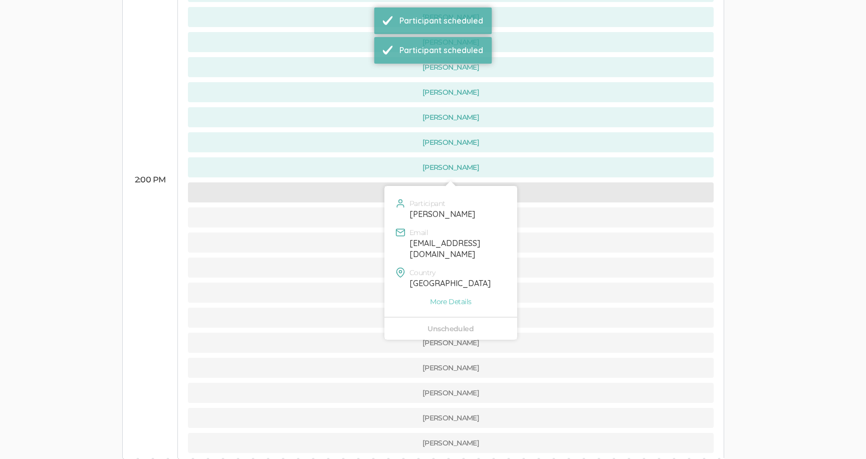
click at [375, 182] on button "[PERSON_NAME]" at bounding box center [451, 192] width 526 height 20
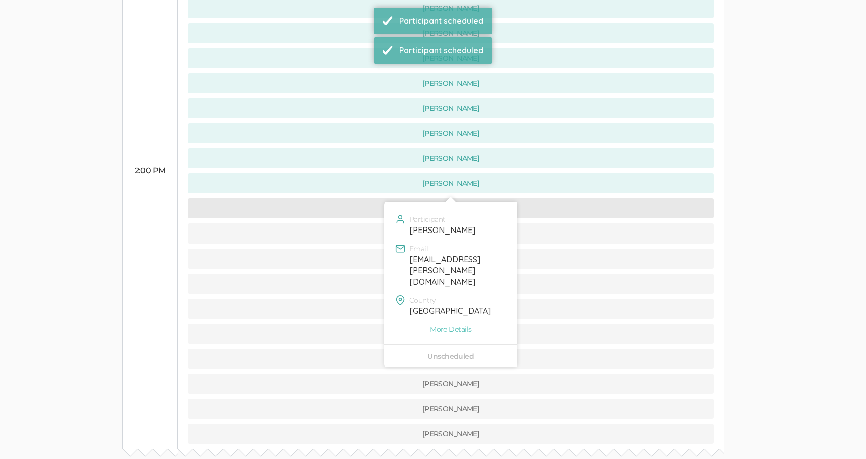
click at [375, 199] on button "[PERSON_NAME]" at bounding box center [451, 209] width 526 height 20
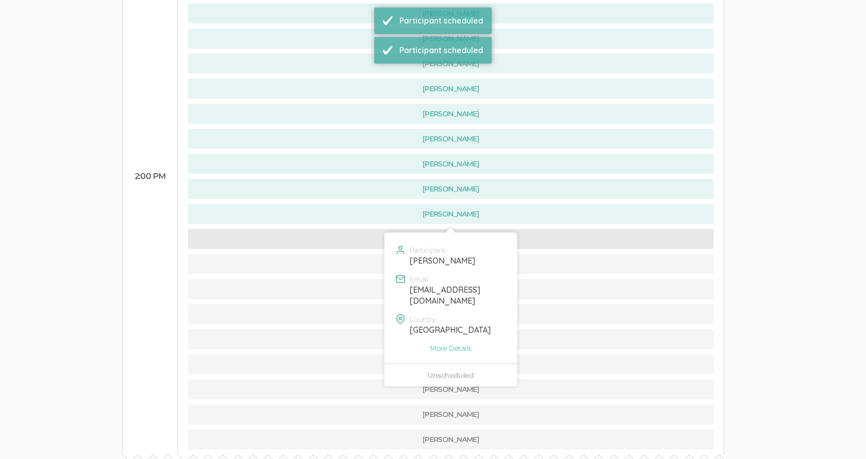
click at [375, 229] on button "[PERSON_NAME]" at bounding box center [451, 239] width 526 height 20
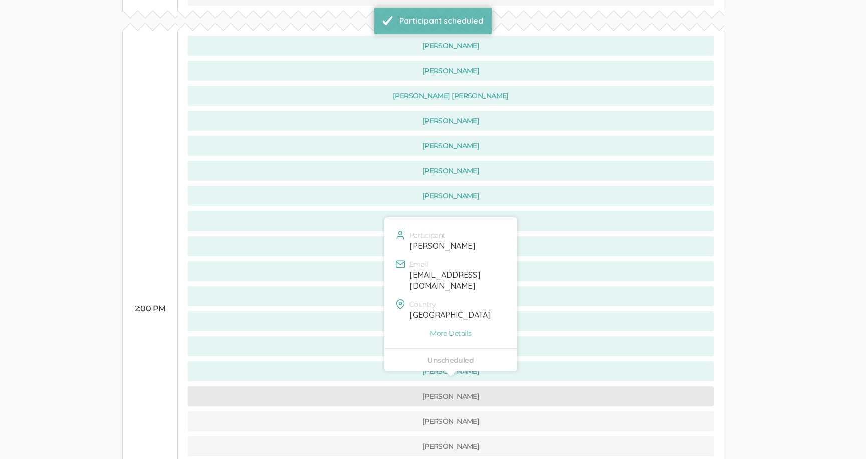
click at [378, 387] on button "[PERSON_NAME]" at bounding box center [451, 397] width 526 height 20
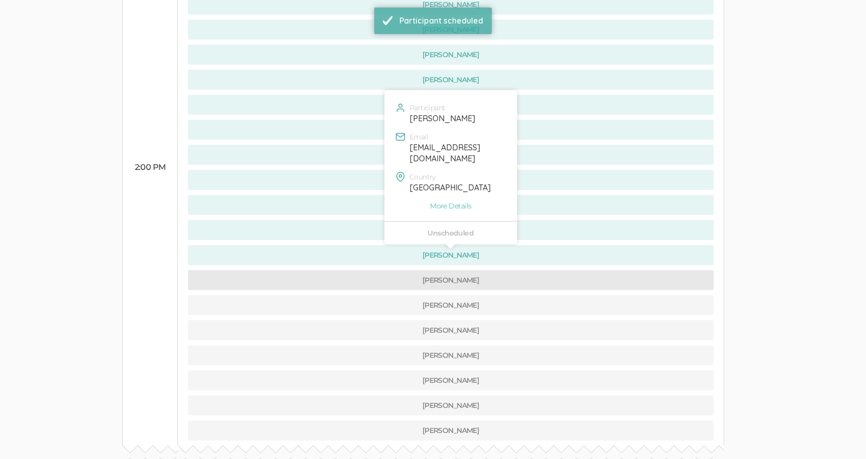
click at [371, 270] on button "[PERSON_NAME]" at bounding box center [451, 280] width 526 height 20
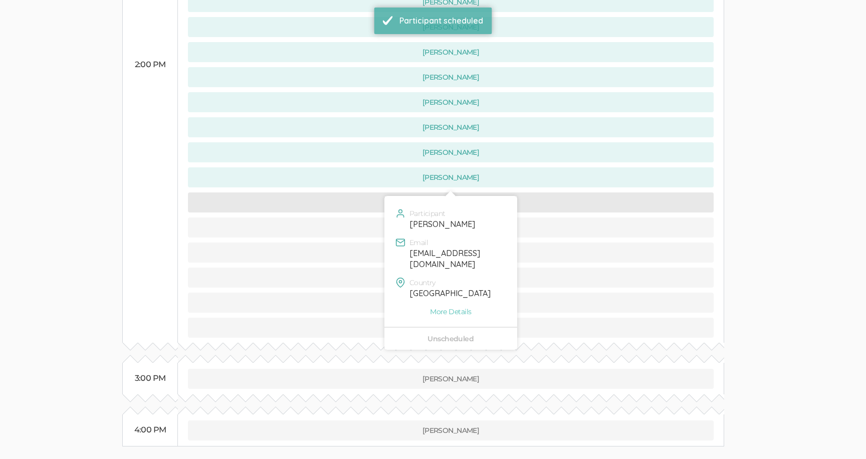
click at [364, 193] on button "[PERSON_NAME]" at bounding box center [451, 203] width 526 height 20
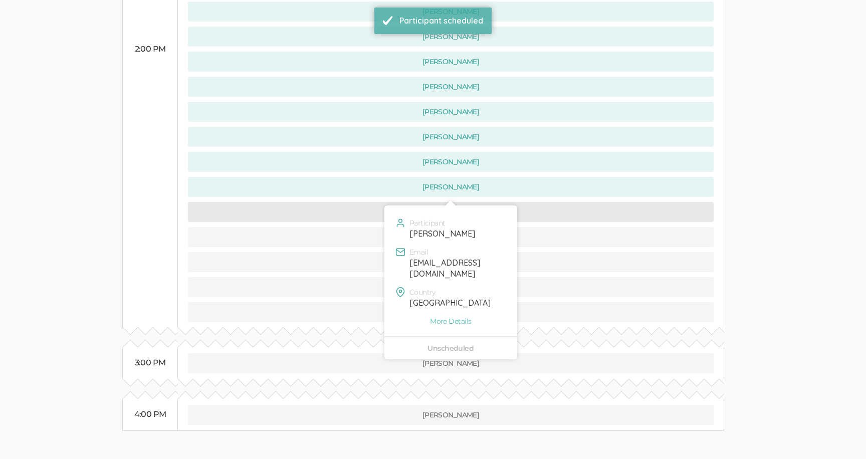
click at [370, 202] on button "[PERSON_NAME]" at bounding box center [451, 212] width 526 height 20
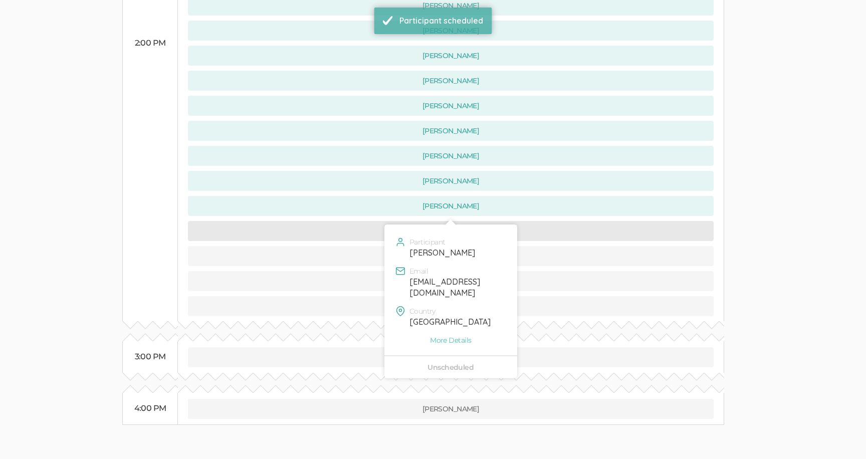
click at [370, 221] on button "[PERSON_NAME]" at bounding box center [451, 231] width 526 height 20
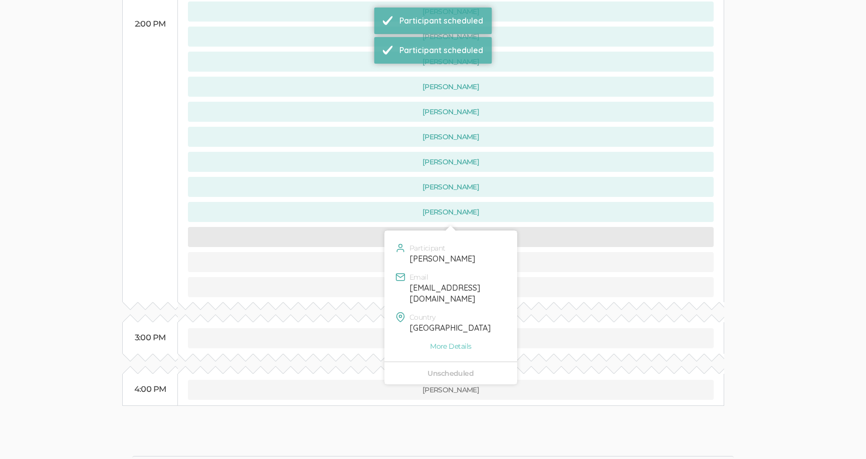
click at [372, 227] on button "[PERSON_NAME]" at bounding box center [451, 237] width 526 height 20
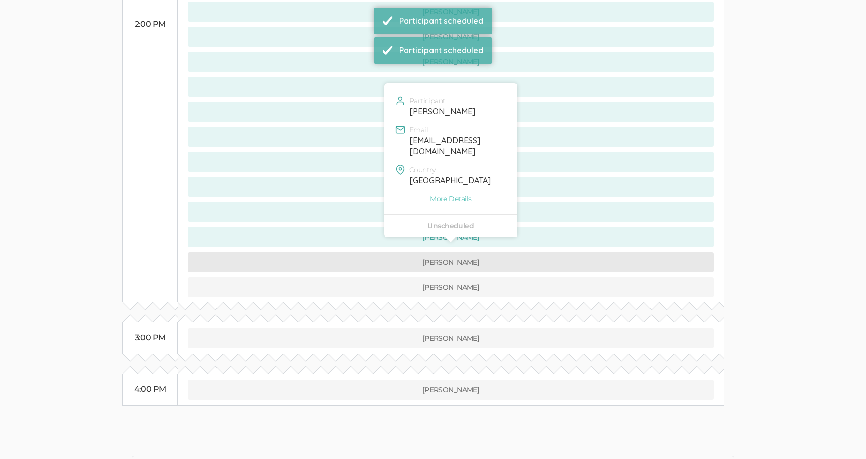
click at [373, 252] on button "[PERSON_NAME]" at bounding box center [451, 262] width 526 height 20
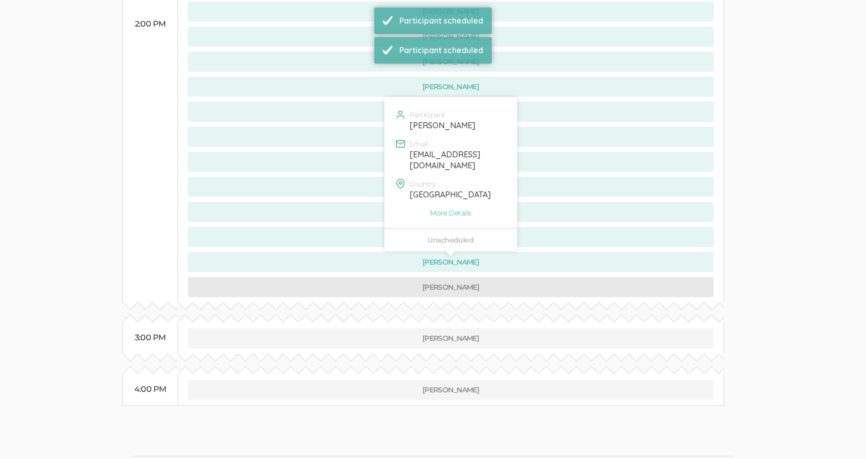
click at [377, 277] on button "[PERSON_NAME]" at bounding box center [451, 287] width 526 height 20
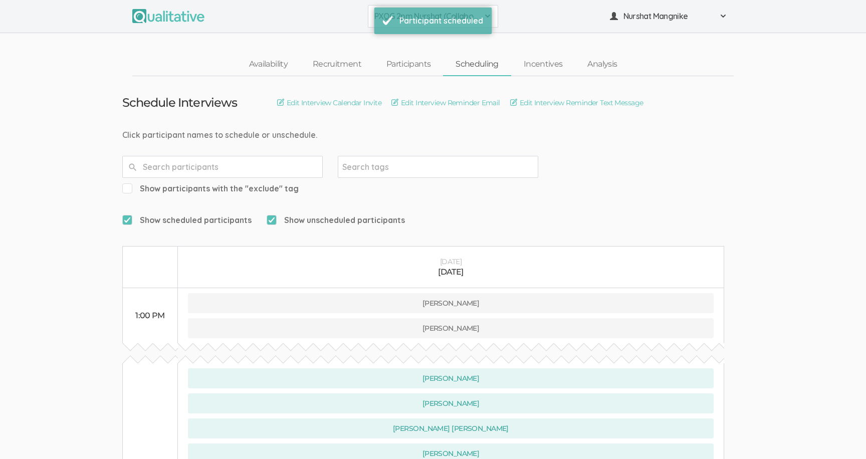
click at [371, 16] on button "PXQG 2pm Nurshat (Collaborative)" at bounding box center [433, 16] width 130 height 23
click at [392, 87] on span "PXQG 3pm Nurshat (Individual)" at bounding box center [433, 85] width 117 height 12
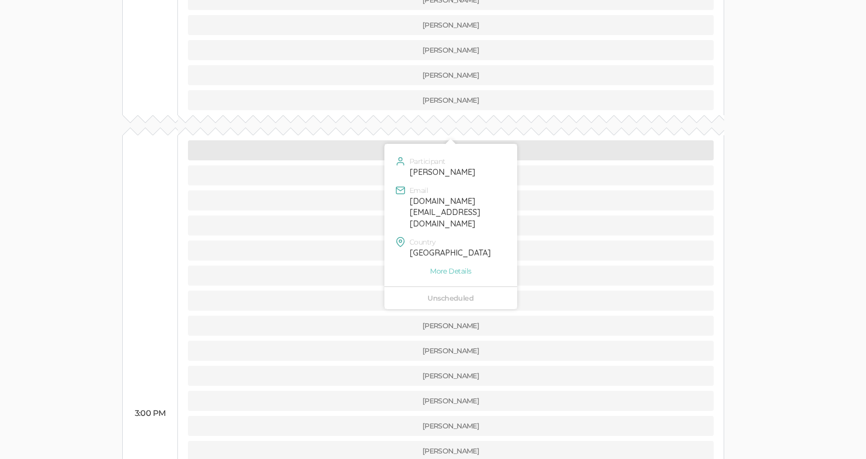
click at [405, 140] on button "[PERSON_NAME]" at bounding box center [451, 150] width 526 height 20
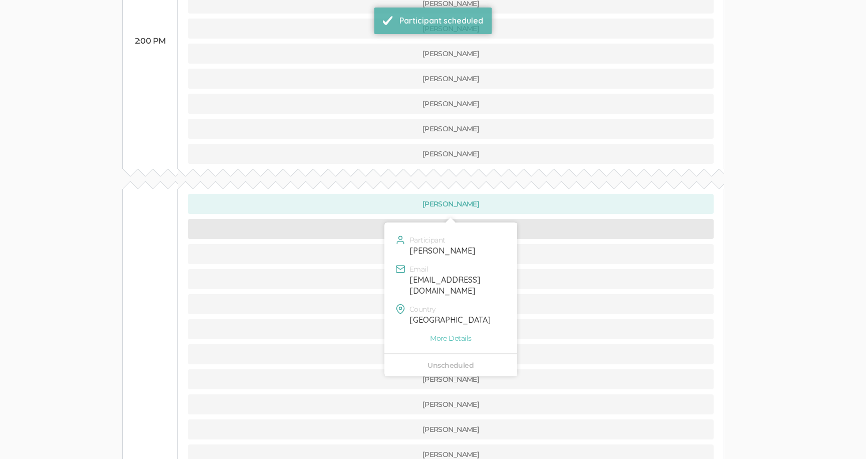
click at [370, 219] on button "[PERSON_NAME]" at bounding box center [451, 229] width 526 height 20
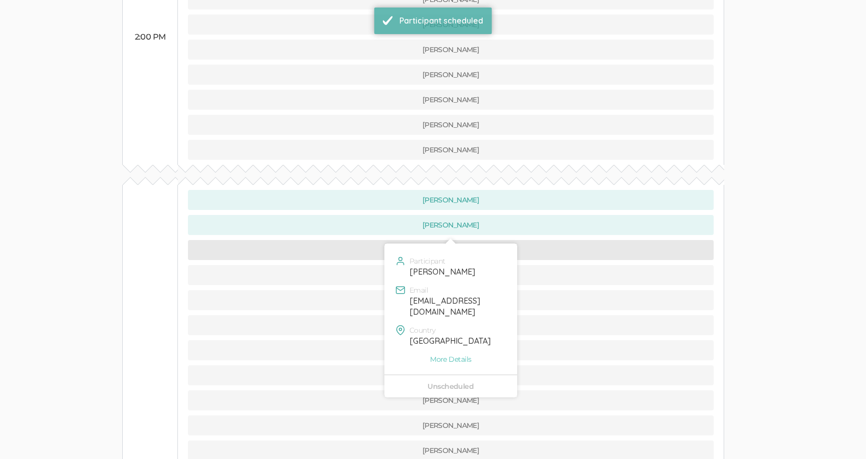
click at [374, 240] on button "[PERSON_NAME]" at bounding box center [451, 250] width 526 height 20
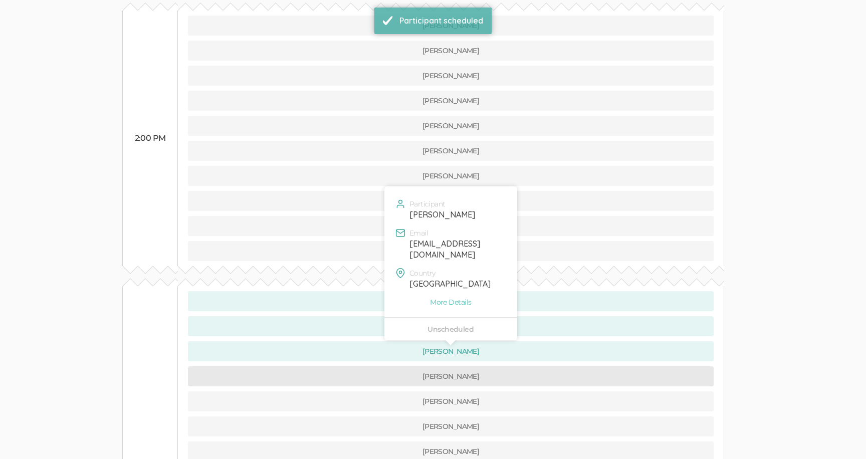
click at [379, 366] on button "[PERSON_NAME]" at bounding box center [451, 376] width 526 height 20
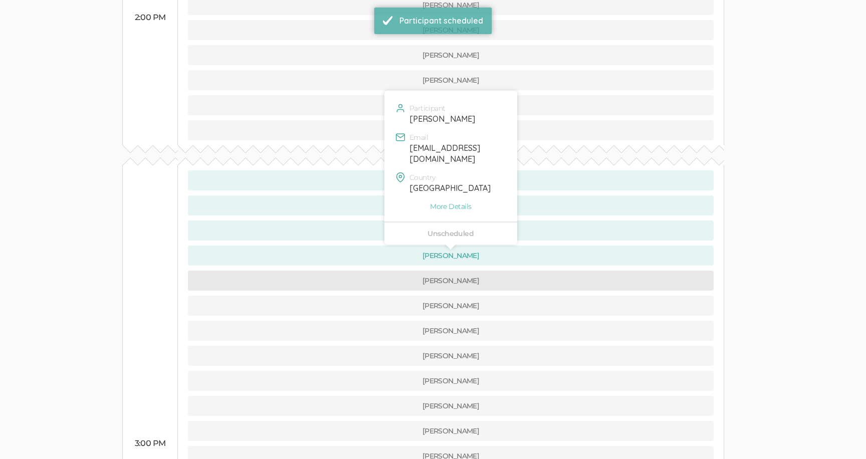
click at [375, 271] on button "[PERSON_NAME]" at bounding box center [451, 281] width 526 height 20
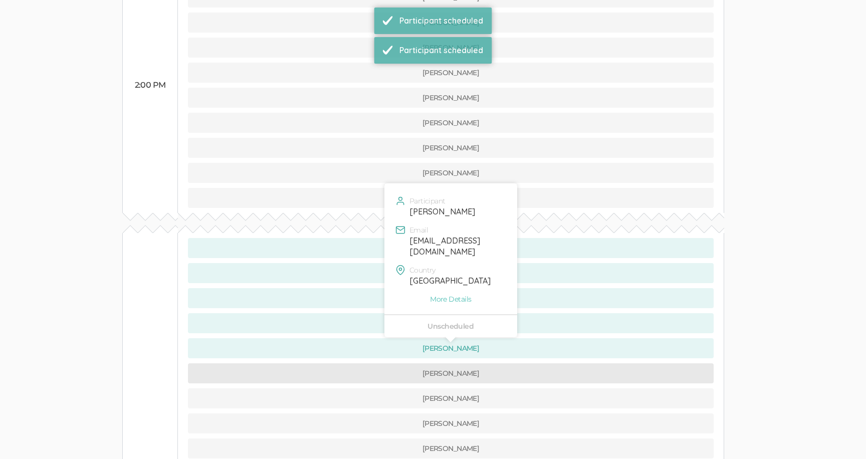
click at [384, 363] on button "[PERSON_NAME]" at bounding box center [451, 373] width 526 height 20
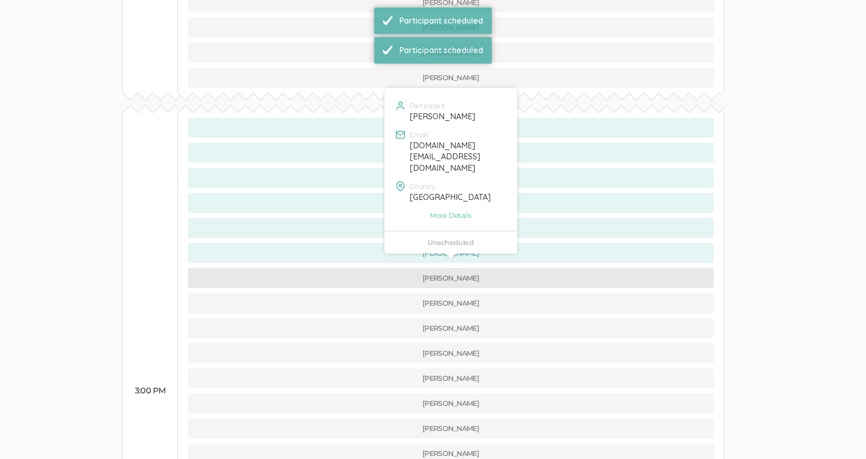
click at [369, 268] on button "[PERSON_NAME]" at bounding box center [451, 278] width 526 height 20
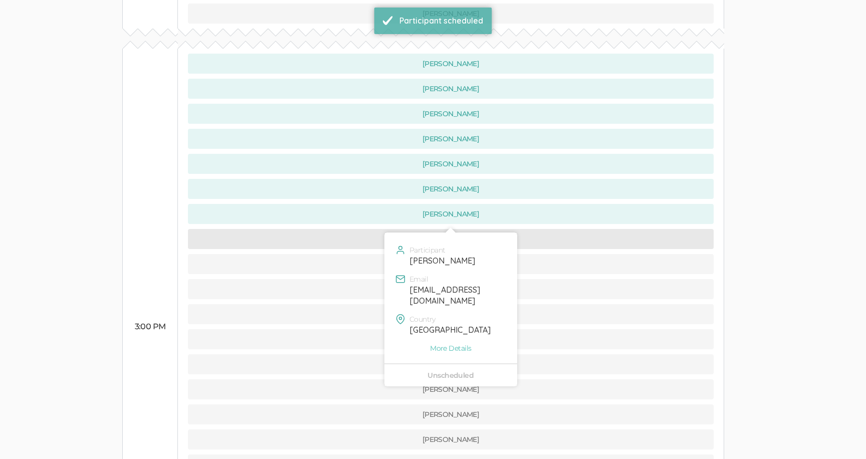
click at [366, 229] on button "[PERSON_NAME]" at bounding box center [451, 239] width 526 height 20
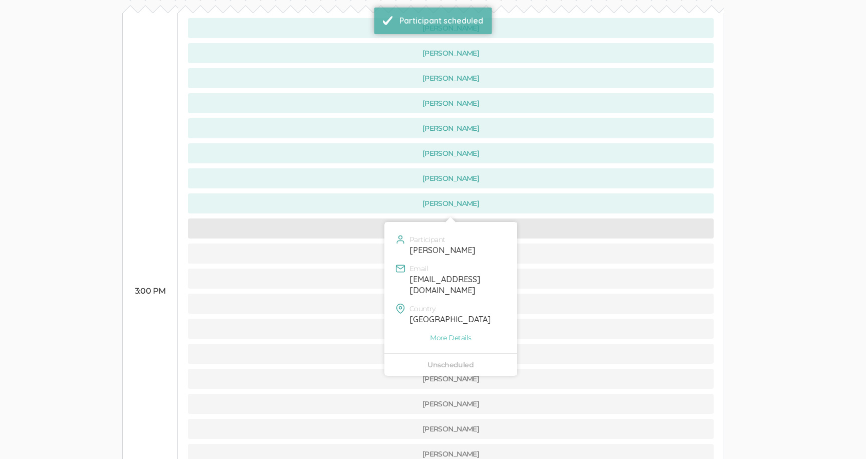
click at [368, 219] on button "[PERSON_NAME]" at bounding box center [451, 229] width 526 height 20
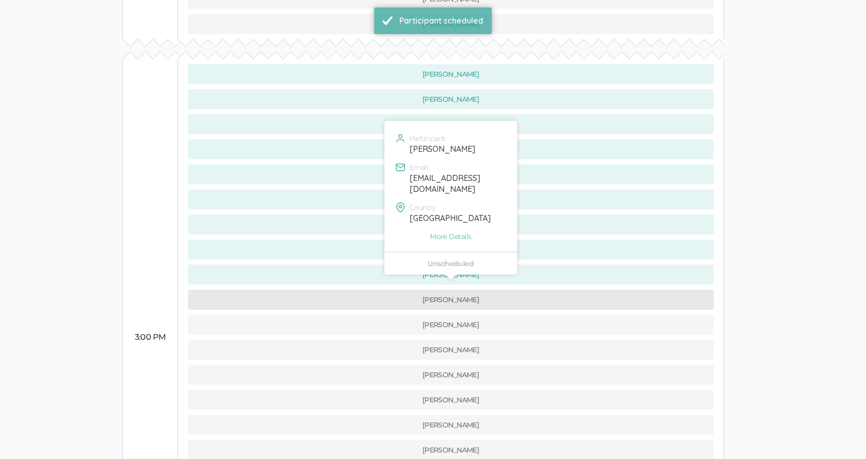
click at [369, 290] on button "[PERSON_NAME]" at bounding box center [451, 300] width 526 height 20
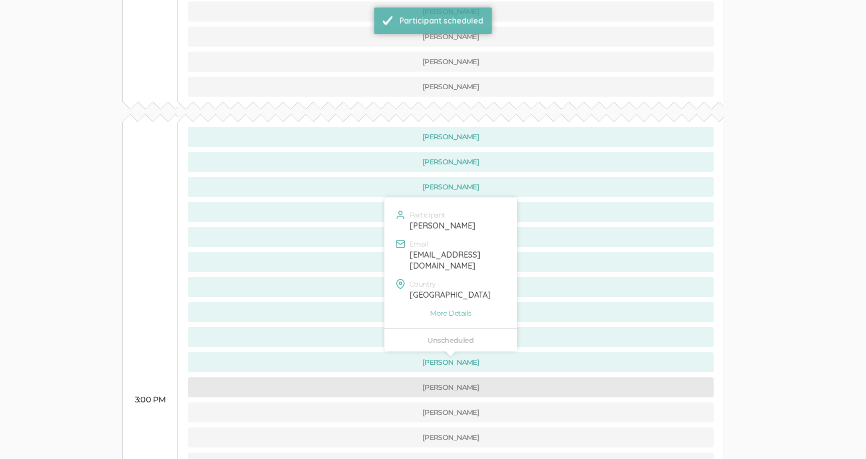
click at [371, 378] on button "[PERSON_NAME]" at bounding box center [451, 388] width 526 height 20
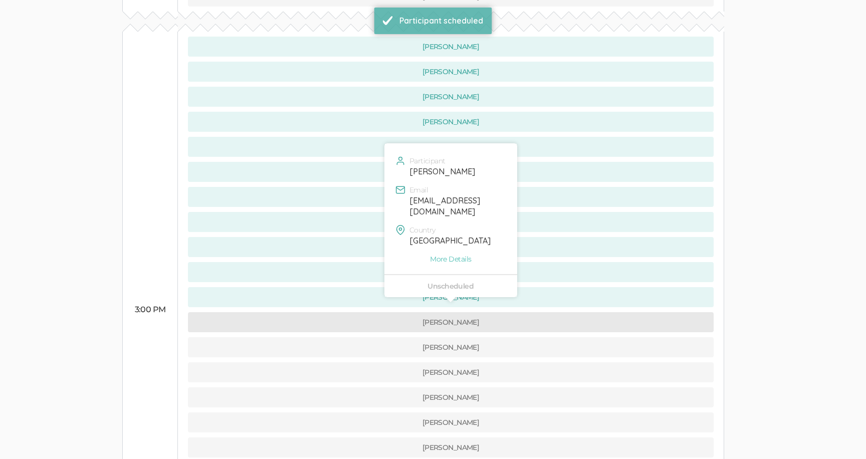
click at [365, 312] on button "[PERSON_NAME]" at bounding box center [451, 322] width 526 height 20
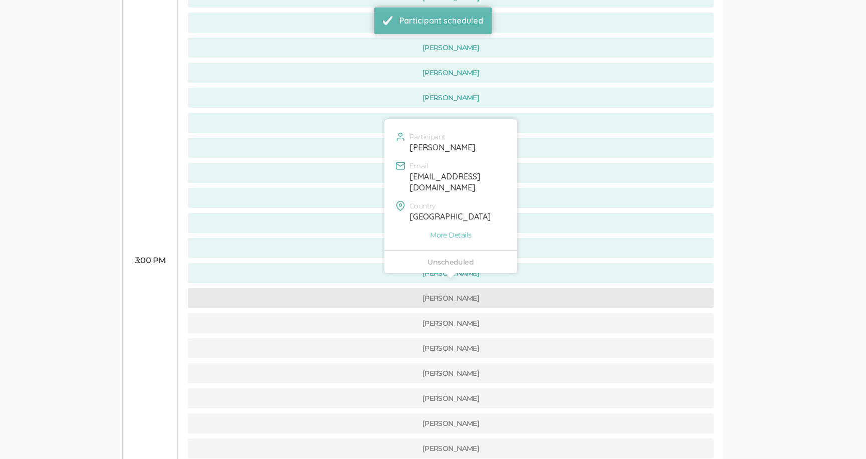
click at [358, 288] on button "[PERSON_NAME]" at bounding box center [451, 298] width 526 height 20
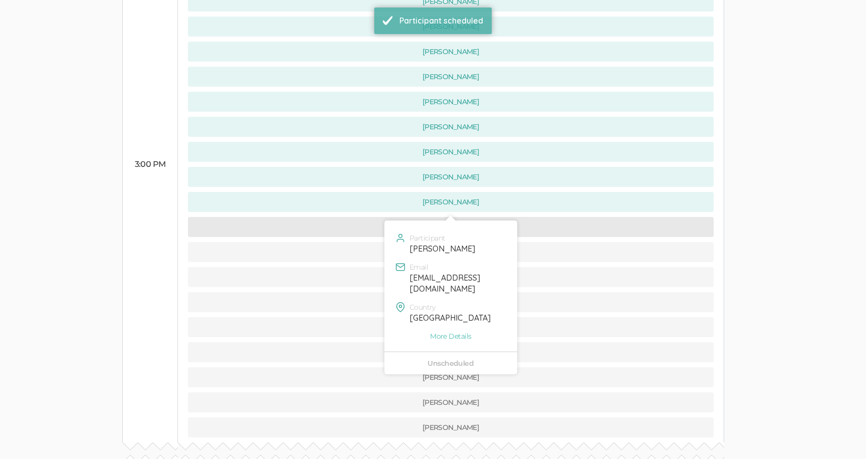
click at [352, 217] on button "[PERSON_NAME]" at bounding box center [451, 227] width 526 height 20
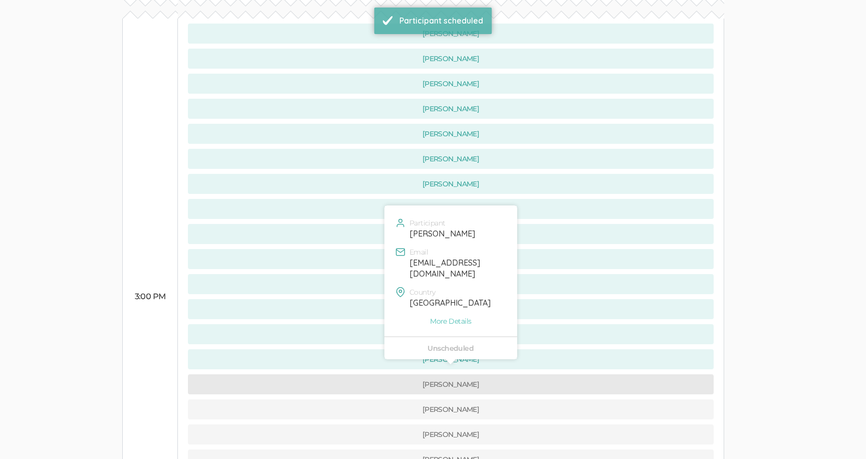
click at [356, 375] on button "[PERSON_NAME]" at bounding box center [451, 385] width 526 height 20
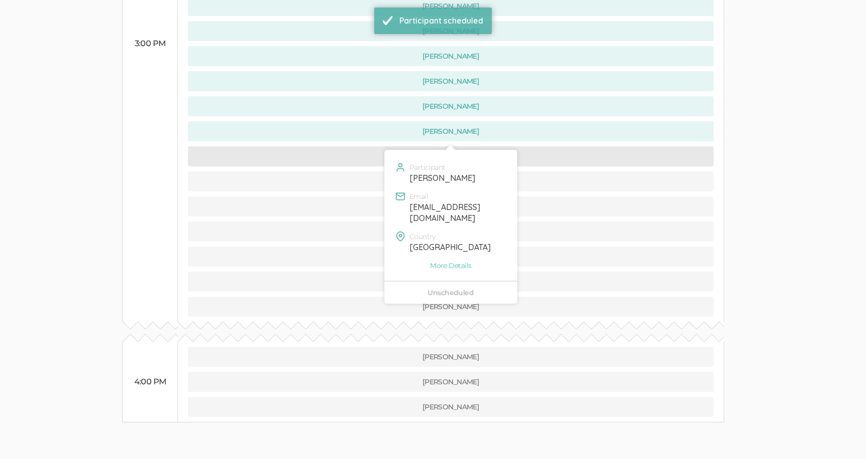
click at [349, 146] on button "[PERSON_NAME]" at bounding box center [451, 156] width 526 height 20
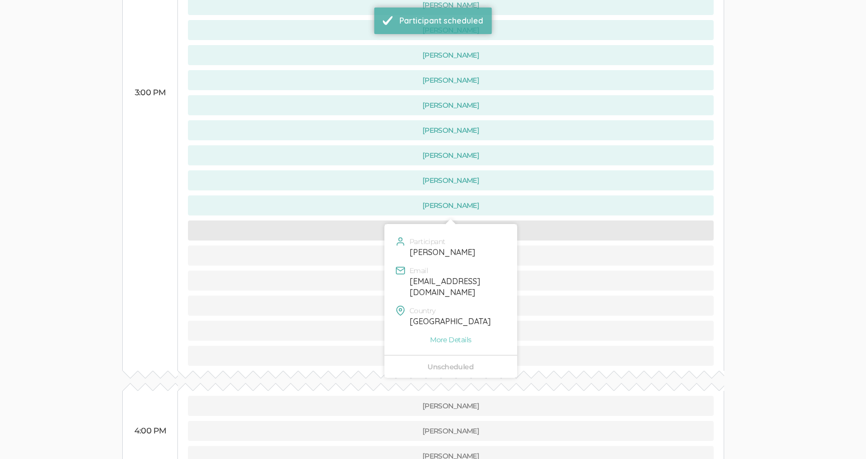
click at [360, 221] on button "[PERSON_NAME]" at bounding box center [451, 231] width 526 height 20
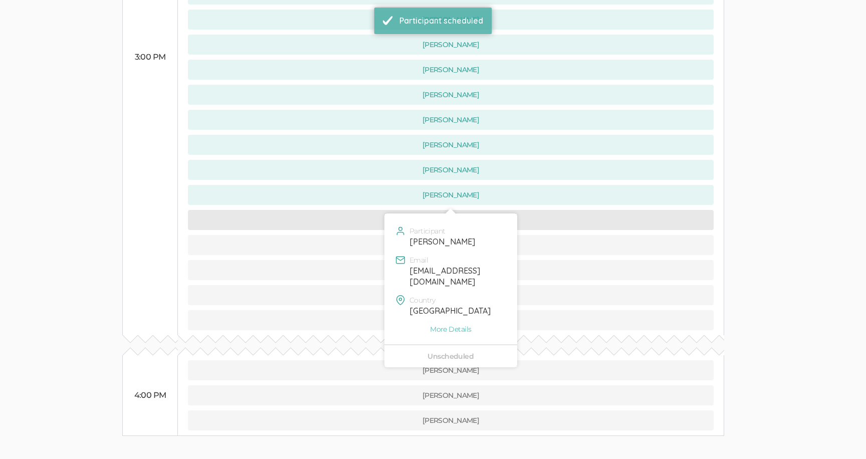
click at [359, 210] on button "[PERSON_NAME]" at bounding box center [451, 220] width 526 height 20
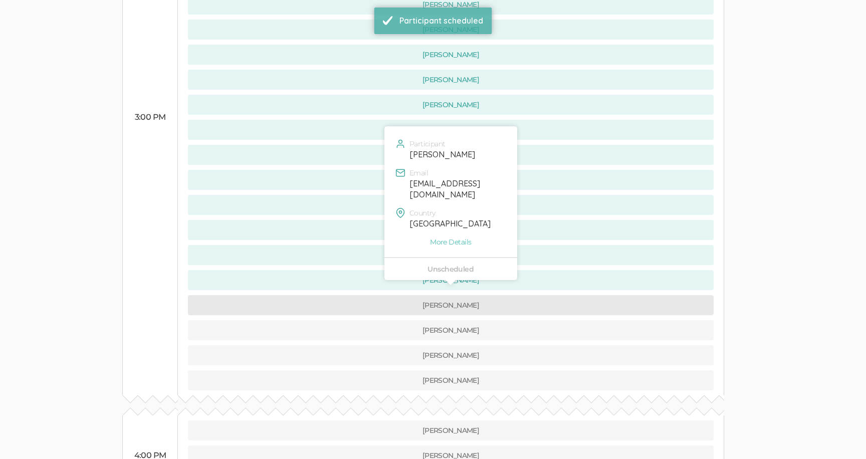
click at [364, 295] on button "[PERSON_NAME]" at bounding box center [451, 305] width 526 height 20
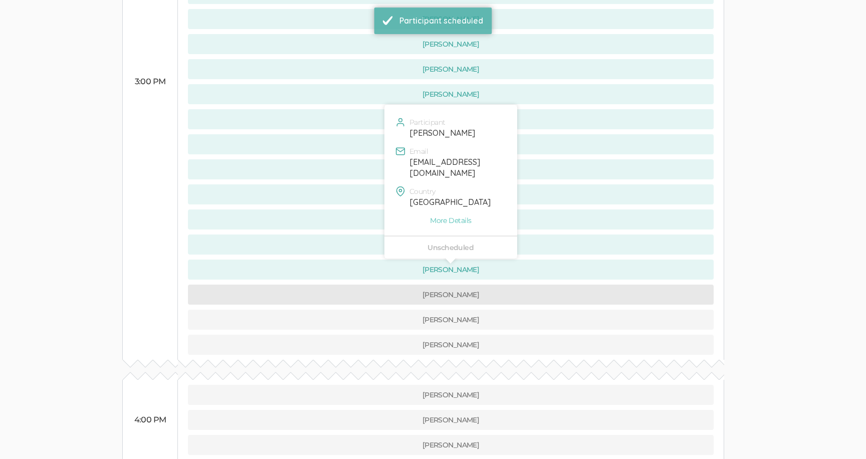
click at [363, 285] on button "[PERSON_NAME]" at bounding box center [451, 295] width 526 height 20
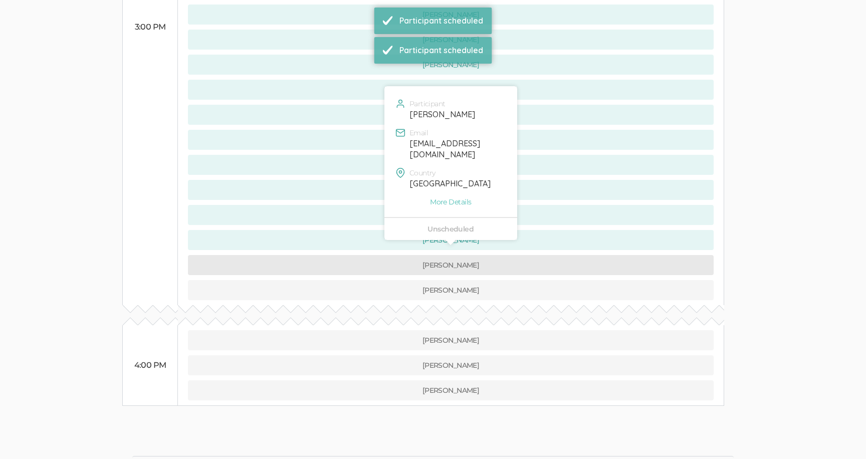
click at [363, 255] on button "[PERSON_NAME]" at bounding box center [451, 265] width 526 height 20
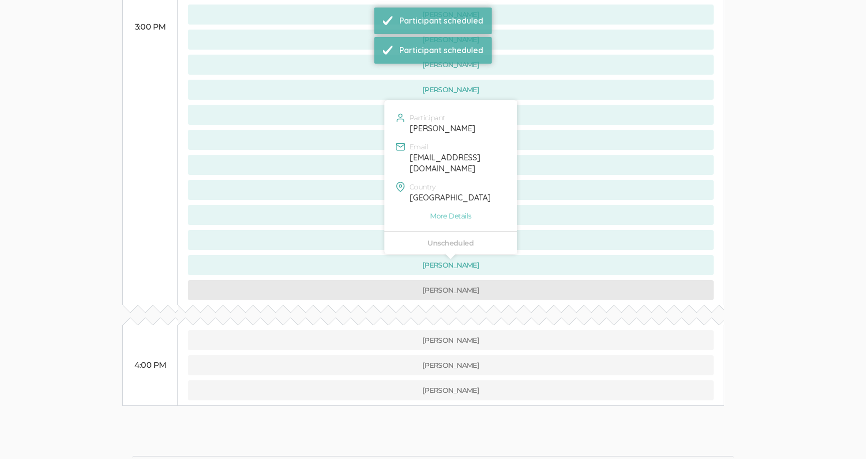
click at [366, 280] on button "[PERSON_NAME]" at bounding box center [451, 290] width 526 height 20
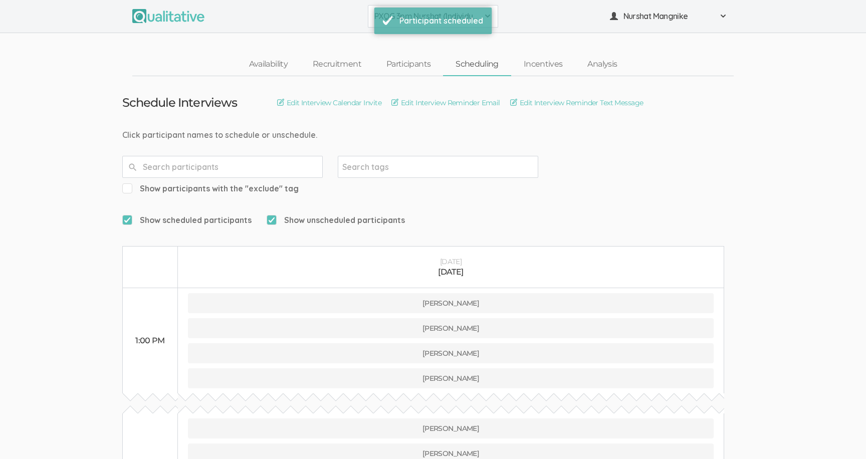
click at [370, 22] on button "PXQG 3pm Nurshat (Individual)" at bounding box center [433, 16] width 130 height 23
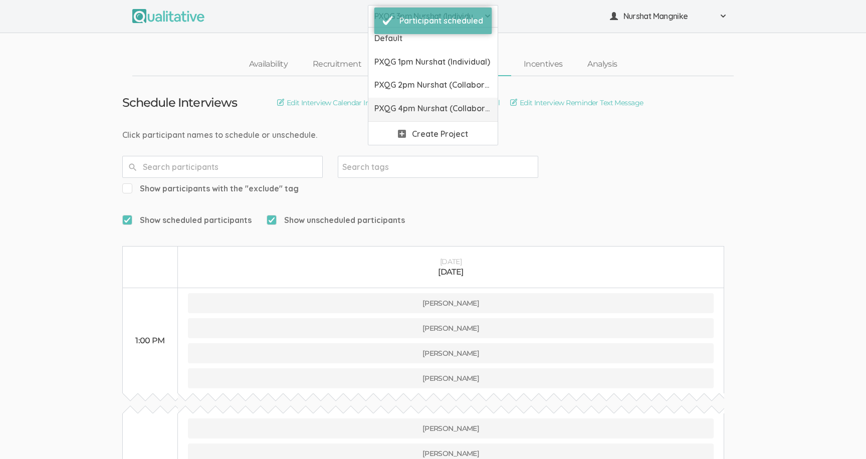
click at [382, 107] on span "PXQG 4pm Nurshat (Collaborative)" at bounding box center [433, 109] width 117 height 12
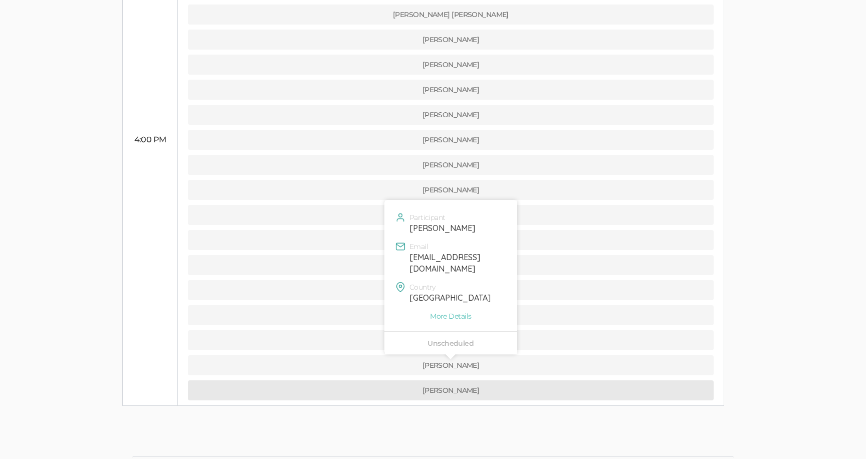
click at [403, 381] on button "[PERSON_NAME]" at bounding box center [451, 391] width 526 height 20
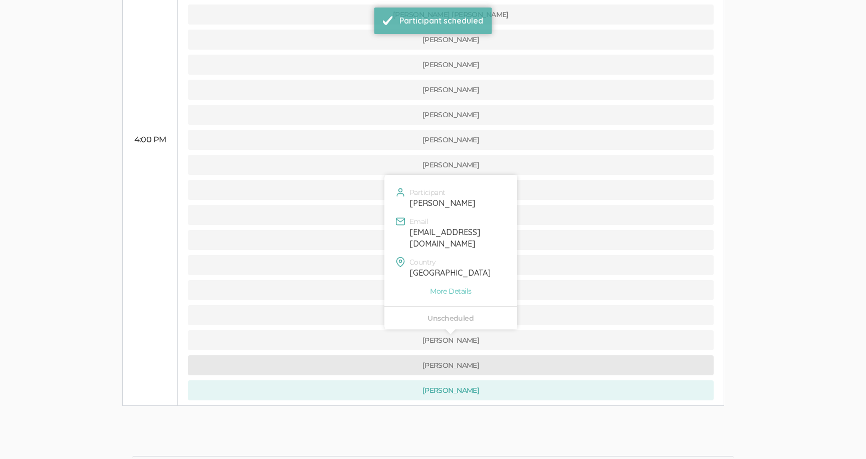
click at [376, 333] on td "[PERSON_NAME] [PERSON_NAME] [PERSON_NAME] [PERSON_NAME] [PERSON_NAME]" at bounding box center [451, 140] width 546 height 532
click at [371, 355] on button "[PERSON_NAME]" at bounding box center [451, 365] width 526 height 20
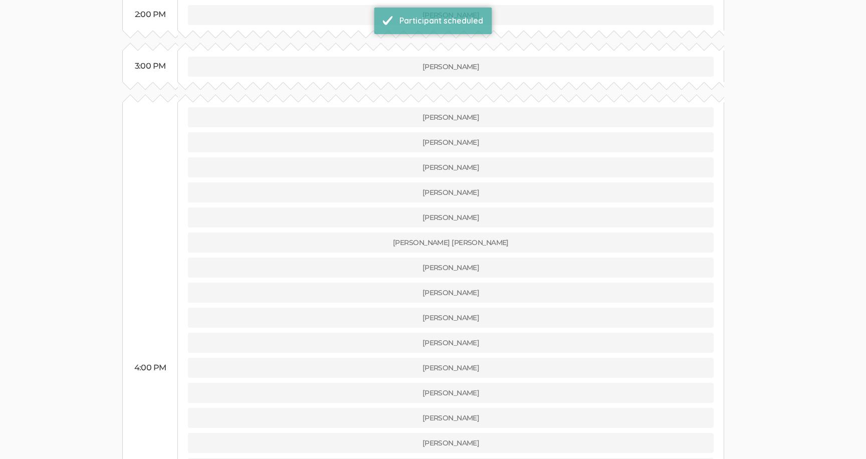
scroll to position [569, 0]
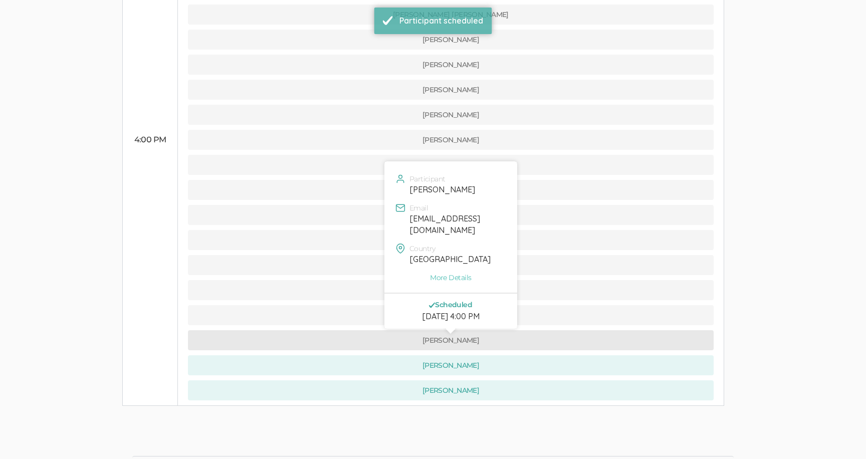
click at [371, 330] on button "[PERSON_NAME]" at bounding box center [451, 340] width 526 height 20
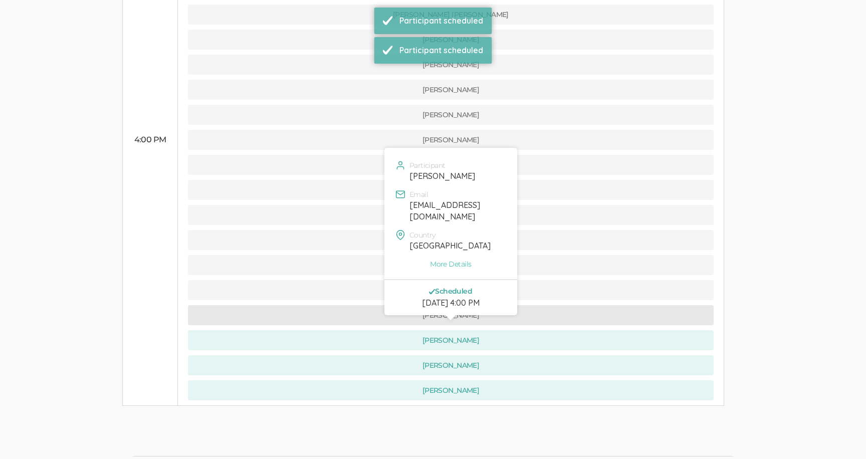
click at [371, 305] on button "[PERSON_NAME]" at bounding box center [451, 315] width 526 height 20
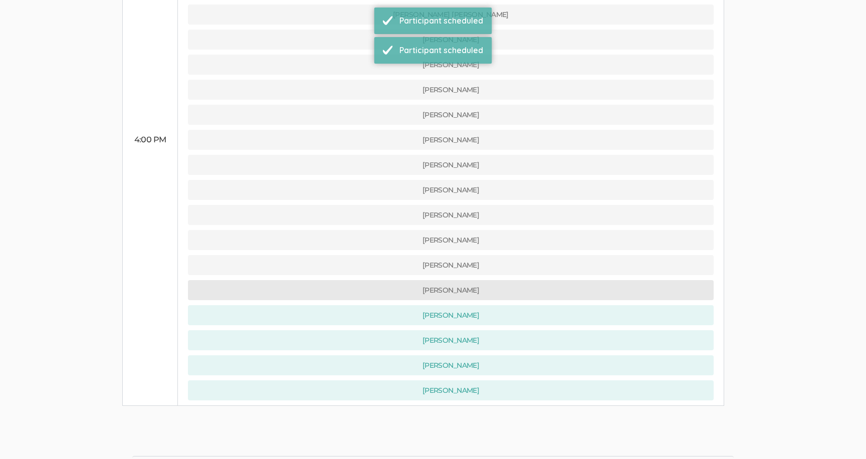
click at [373, 280] on button "[PERSON_NAME]" at bounding box center [451, 290] width 526 height 20
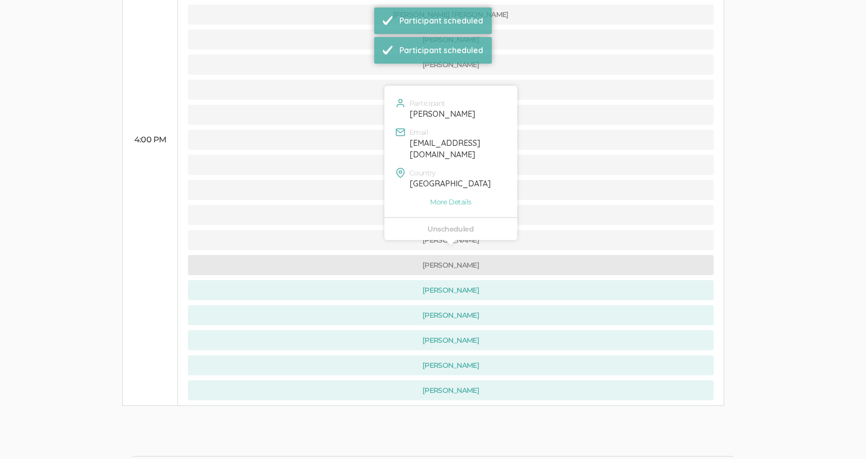
click at [373, 255] on button "[PERSON_NAME]" at bounding box center [451, 265] width 526 height 20
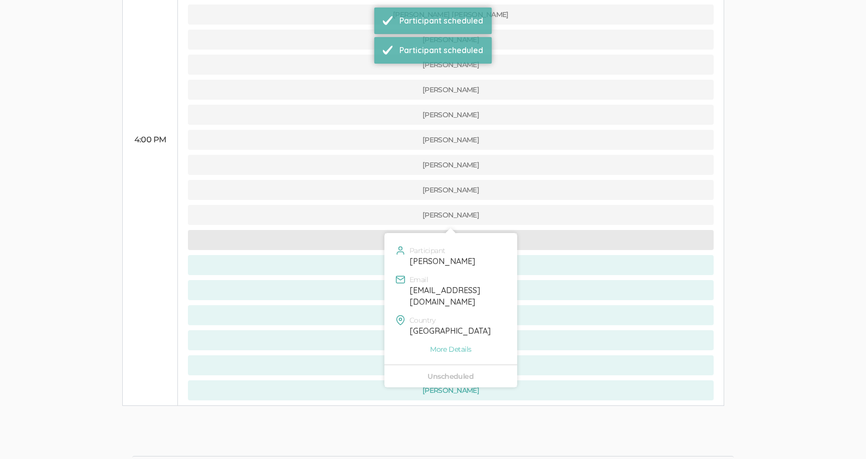
click at [373, 230] on button "[PERSON_NAME]" at bounding box center [451, 240] width 526 height 20
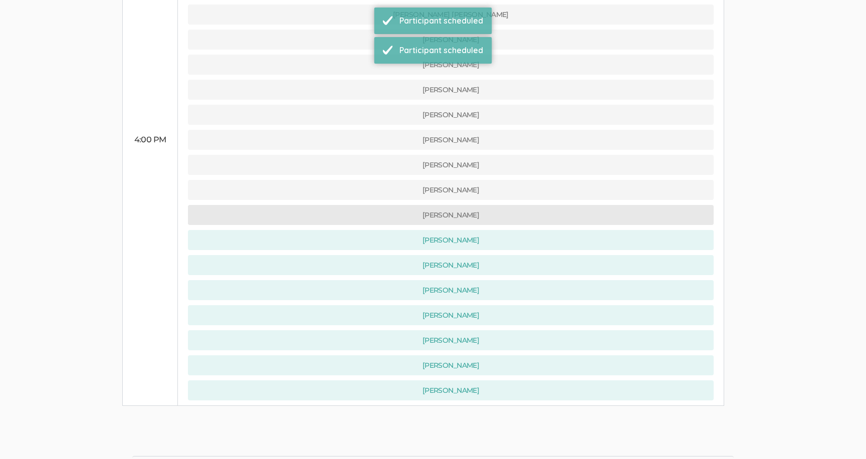
click at [371, 205] on button "[PERSON_NAME]" at bounding box center [451, 215] width 526 height 20
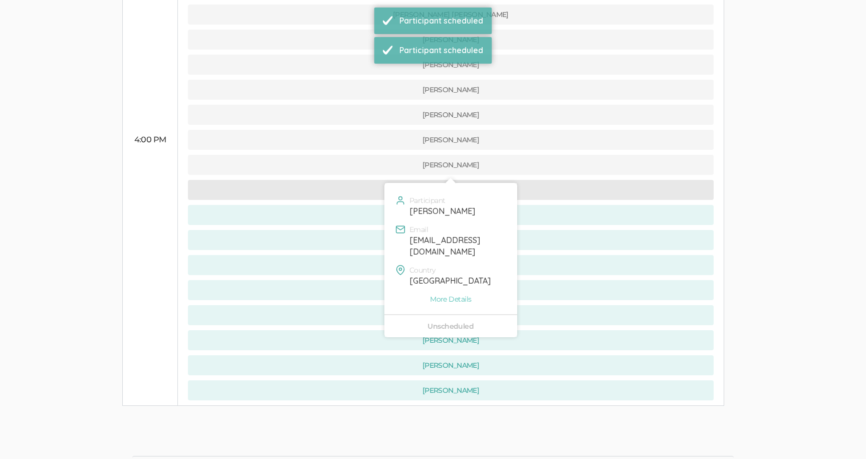
click at [368, 180] on button "[PERSON_NAME]" at bounding box center [451, 190] width 526 height 20
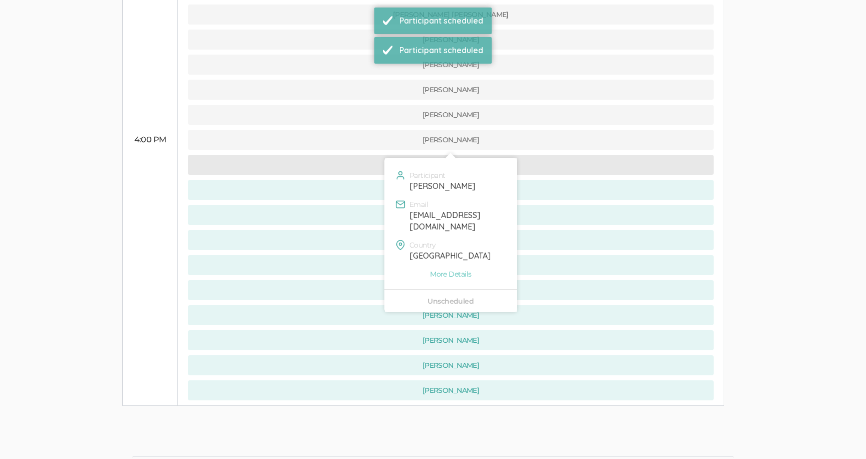
click at [375, 155] on button "[PERSON_NAME]" at bounding box center [451, 165] width 526 height 20
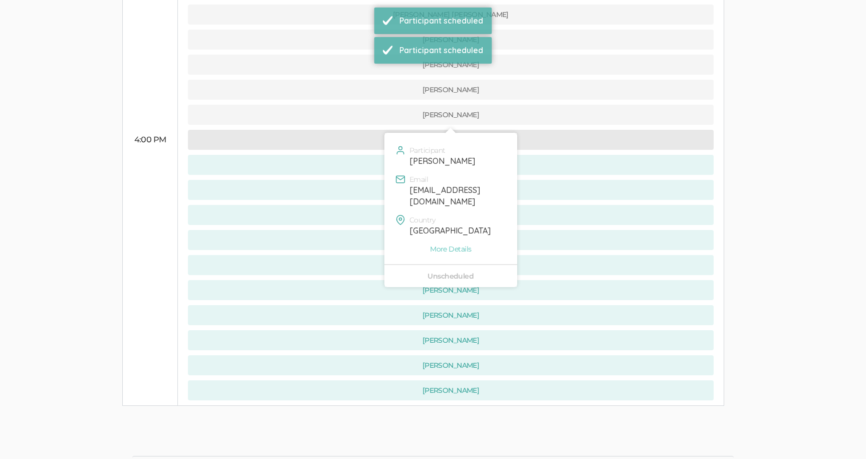
click at [369, 130] on button "[PERSON_NAME]" at bounding box center [451, 140] width 526 height 20
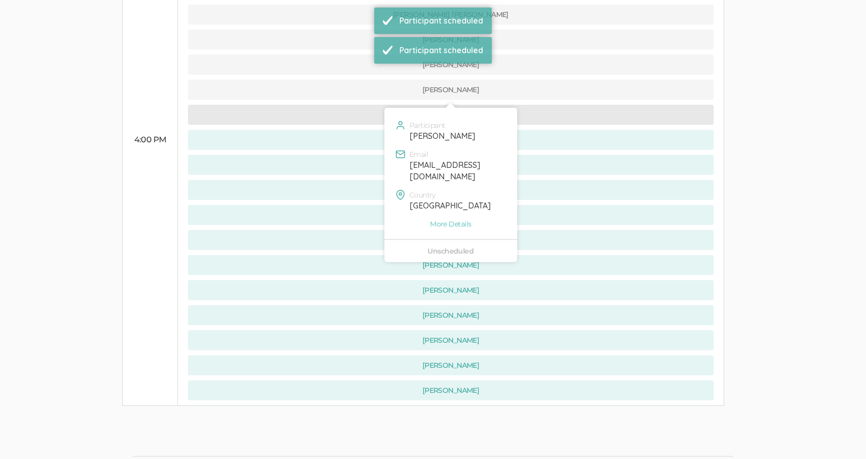
click at [364, 105] on button "[PERSON_NAME]" at bounding box center [451, 115] width 526 height 20
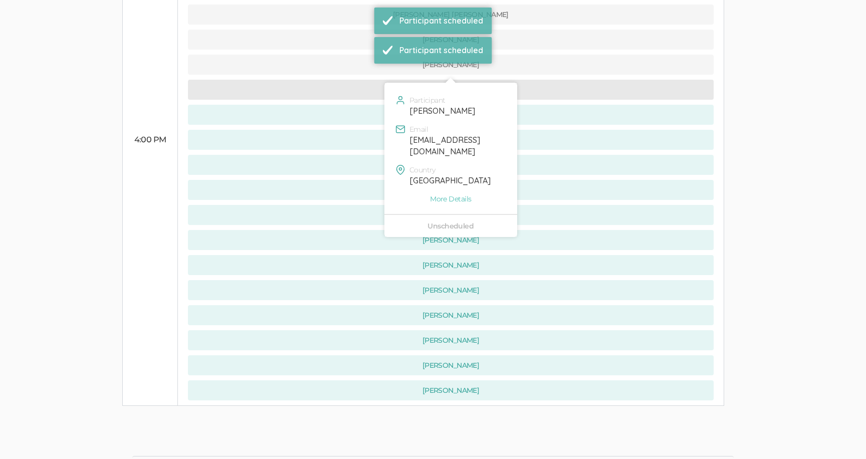
click at [365, 80] on button "[PERSON_NAME]" at bounding box center [451, 90] width 526 height 20
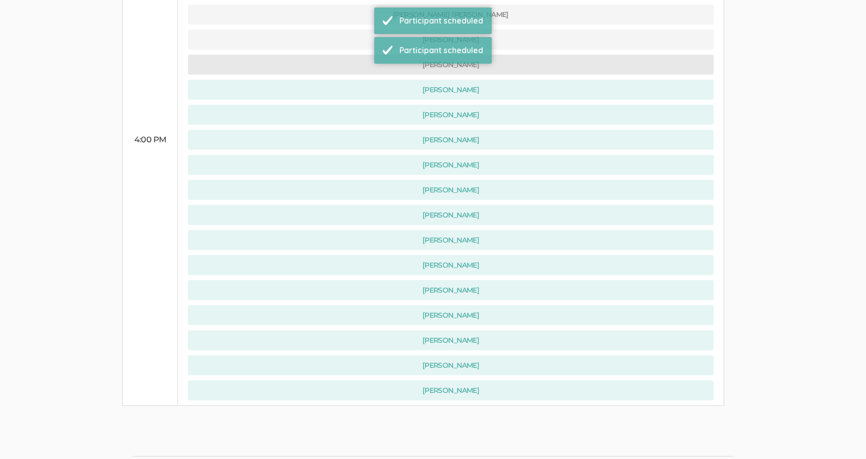
click at [365, 55] on button "[PERSON_NAME]" at bounding box center [451, 65] width 526 height 20
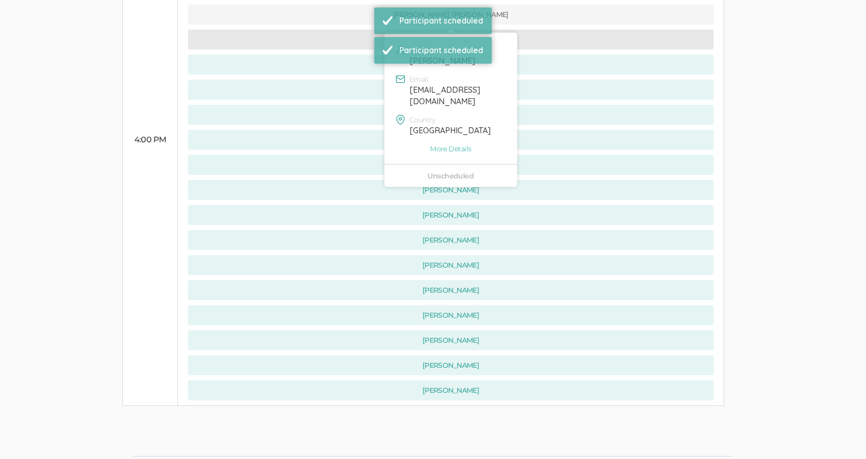
click at [365, 30] on button "[PERSON_NAME]" at bounding box center [451, 40] width 526 height 20
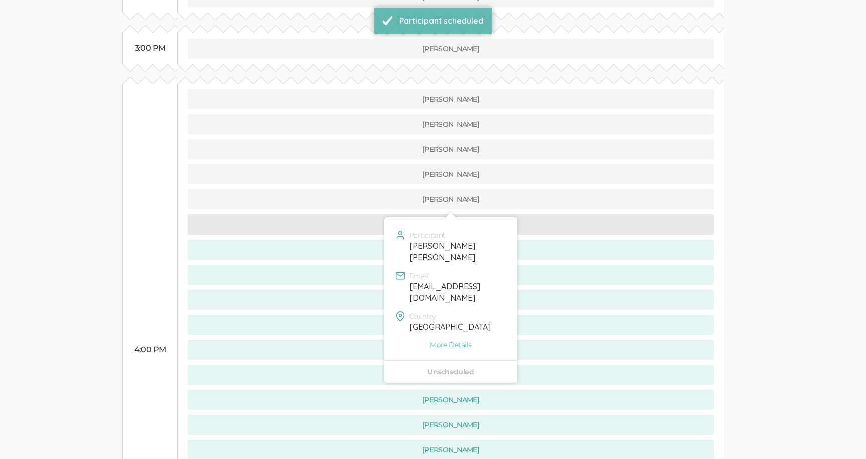
click at [358, 215] on button "[PERSON_NAME] [PERSON_NAME]" at bounding box center [451, 225] width 526 height 20
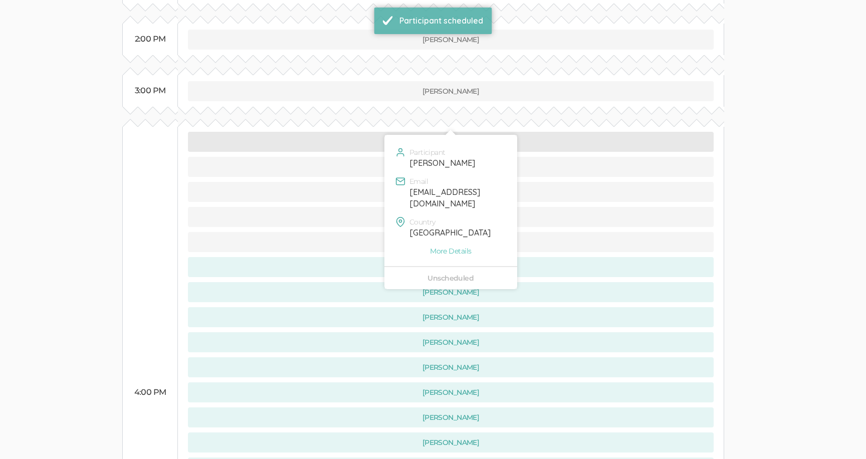
click at [357, 132] on button "[PERSON_NAME]" at bounding box center [451, 142] width 526 height 20
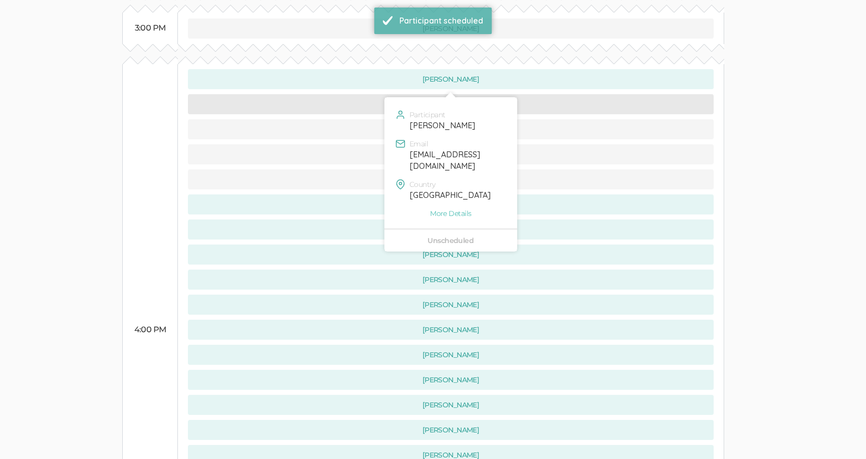
click at [359, 94] on button "[PERSON_NAME]" at bounding box center [451, 104] width 526 height 20
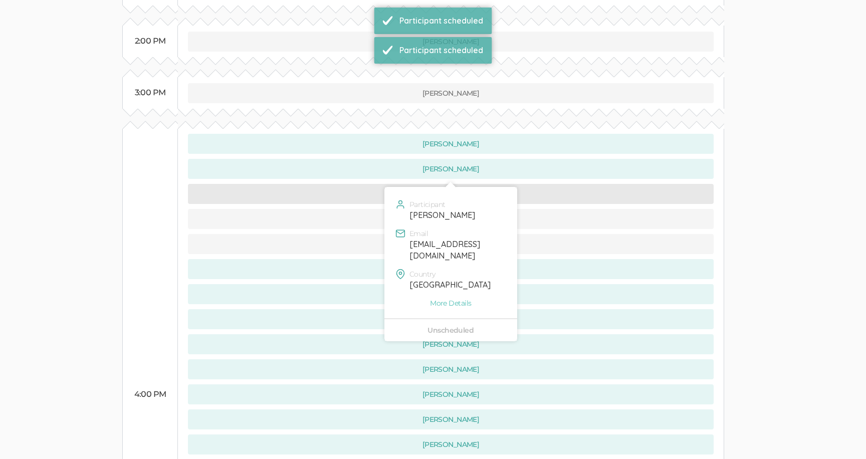
click at [362, 184] on button "[PERSON_NAME]" at bounding box center [451, 194] width 526 height 20
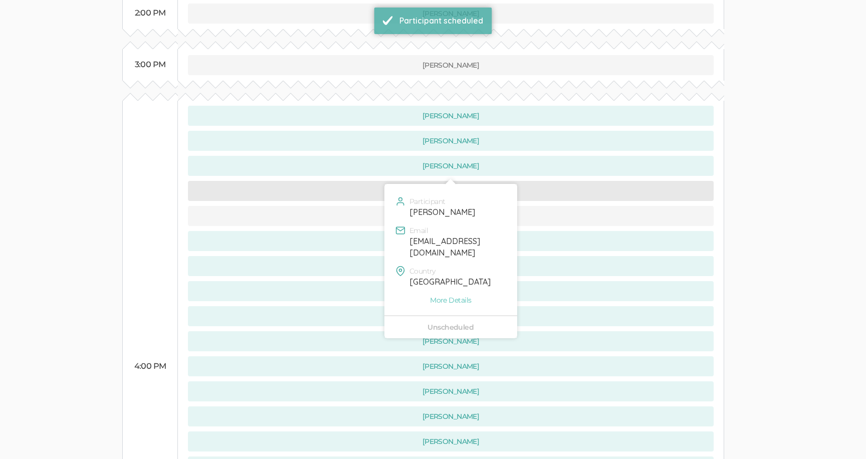
click at [364, 181] on button "[PERSON_NAME]" at bounding box center [451, 191] width 526 height 20
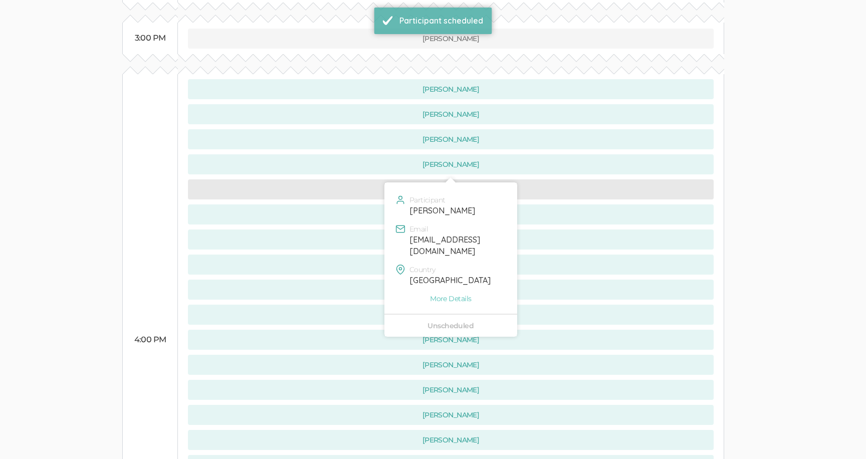
click at [362, 179] on button "[PERSON_NAME]" at bounding box center [451, 189] width 526 height 20
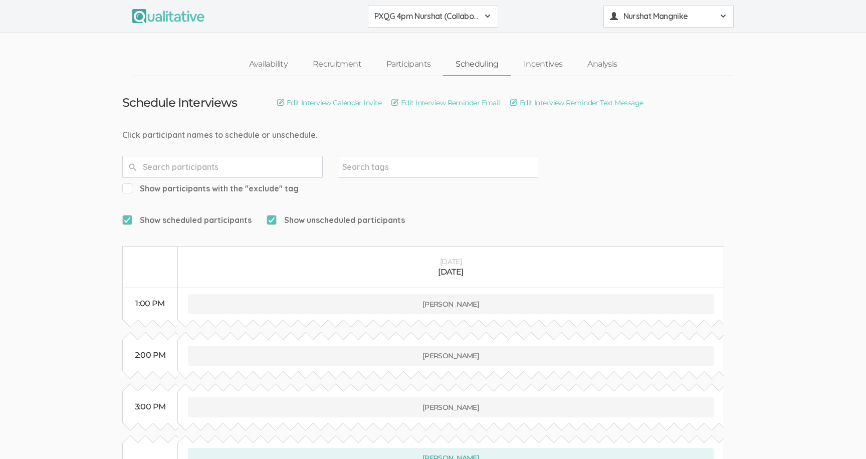
click at [648, 13] on span "Nurshat Mangnike" at bounding box center [669, 17] width 90 height 12
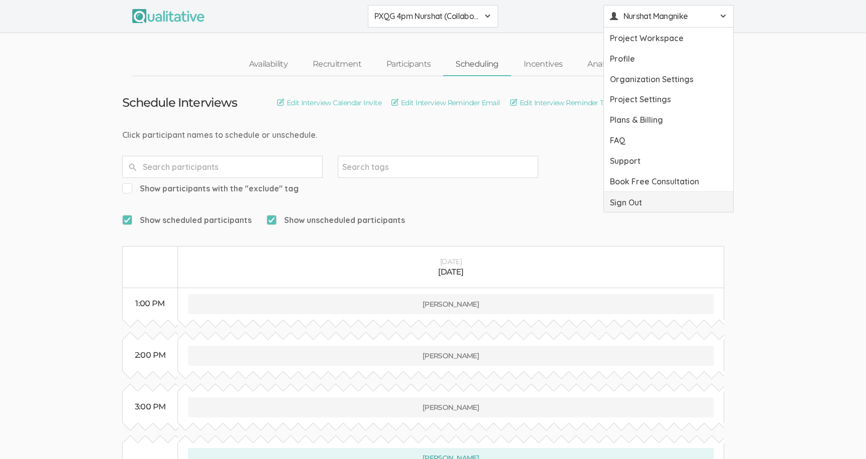
click at [632, 201] on link "Sign Out" at bounding box center [668, 202] width 129 height 21
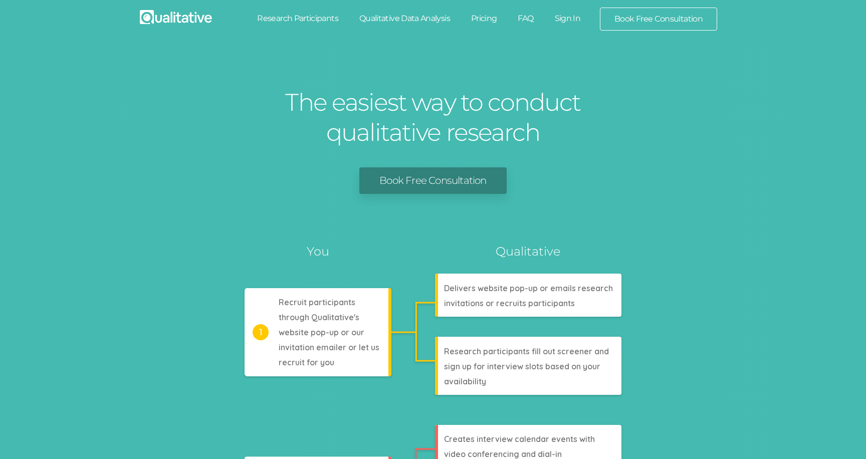
click at [569, 22] on link "Sign In" at bounding box center [567, 19] width 47 height 22
